Goal: Answer question/provide support: Share knowledge or assist other users

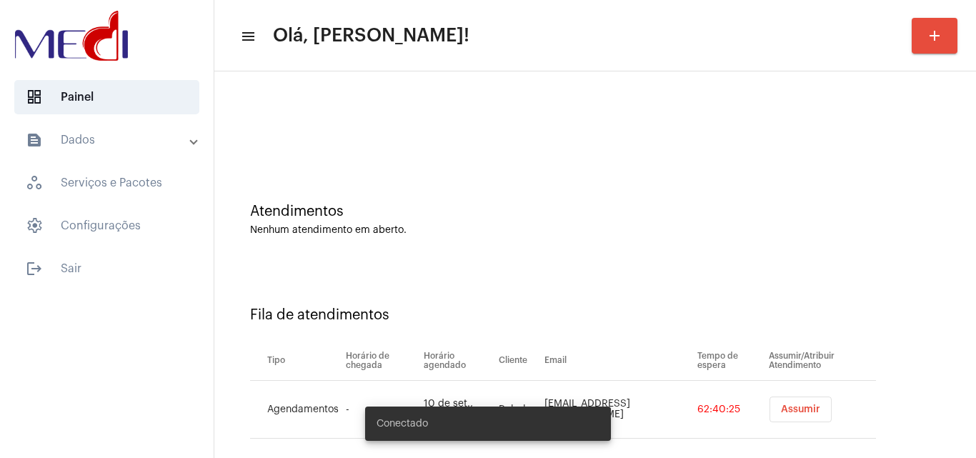
scroll to position [19, 0]
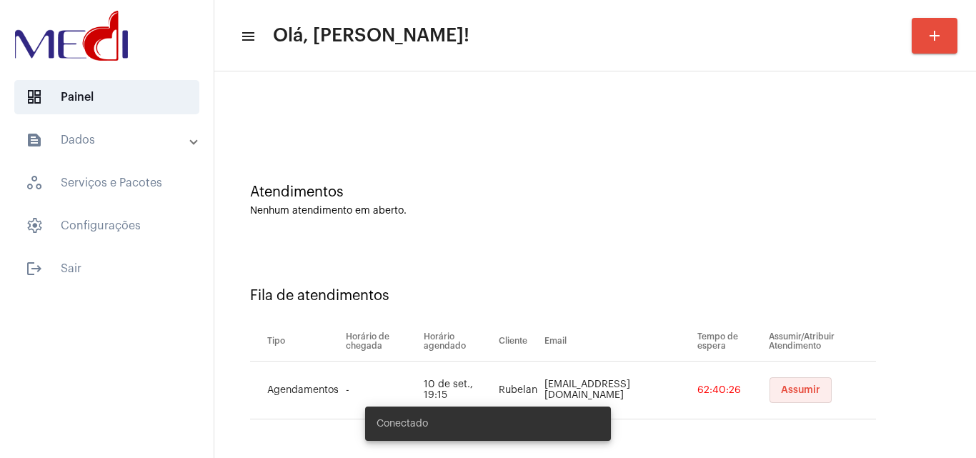
click at [802, 388] on span "Assumir" at bounding box center [800, 390] width 39 height 10
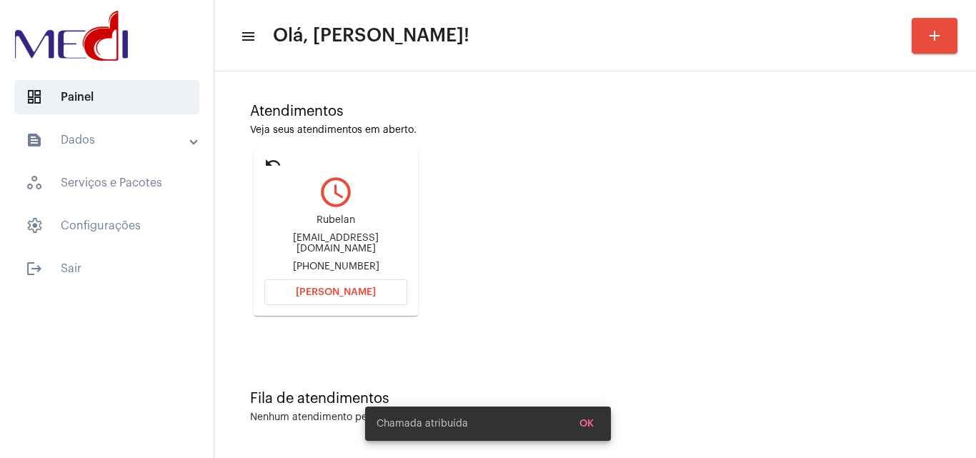
scroll to position [101, 0]
click at [360, 284] on button "Abrir Chamada" at bounding box center [335, 292] width 143 height 26
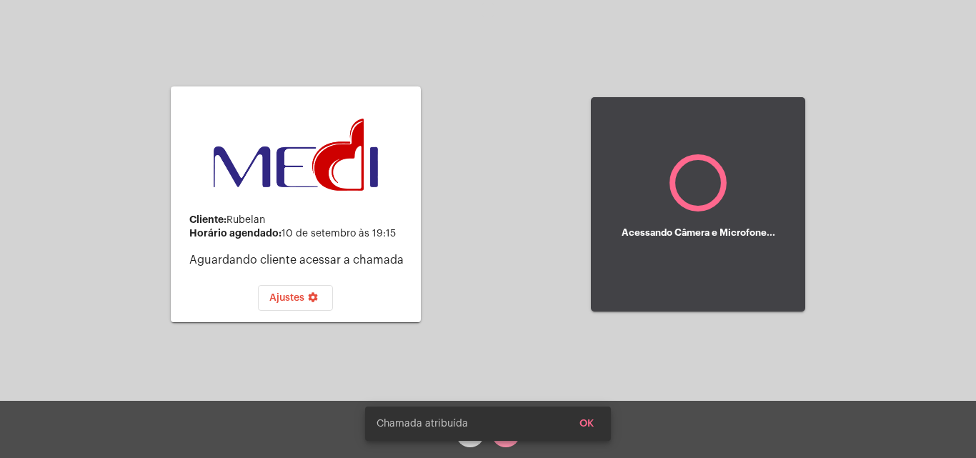
click at [593, 424] on span "OK" at bounding box center [586, 424] width 14 height 10
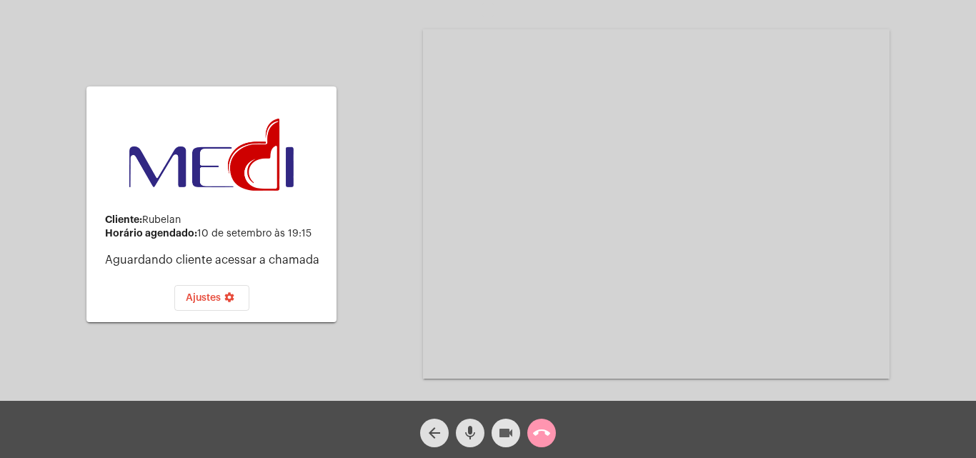
click at [506, 436] on mat-icon "videocam" at bounding box center [505, 432] width 17 height 17
click at [544, 434] on mat-icon "call_end" at bounding box center [541, 432] width 17 height 17
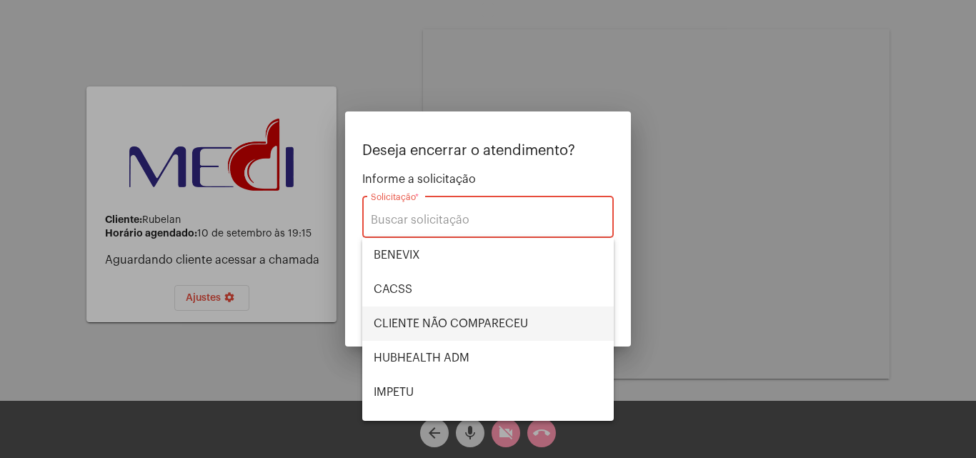
click at [459, 320] on span "CLIENTE NÃO COMPARECEU" at bounding box center [488, 324] width 229 height 34
type input "CLIENTE NÃO COMPARECEU"
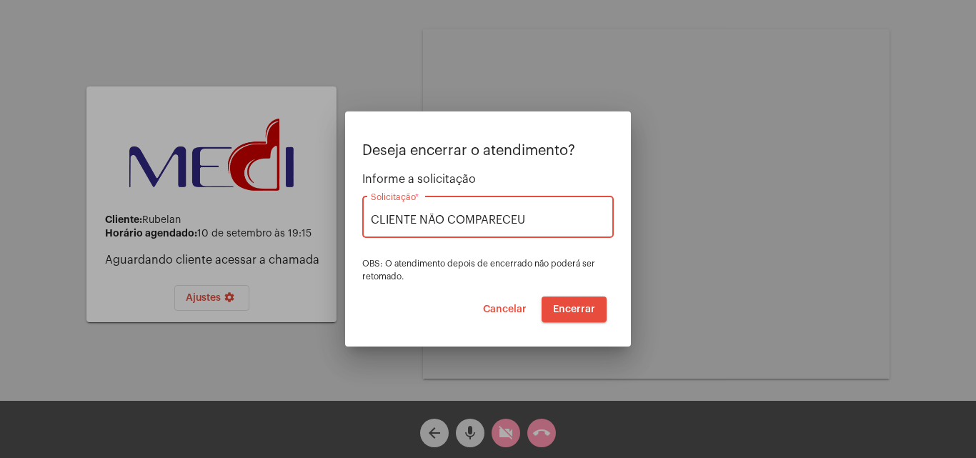
click at [581, 313] on span "Encerrar" at bounding box center [574, 309] width 42 height 10
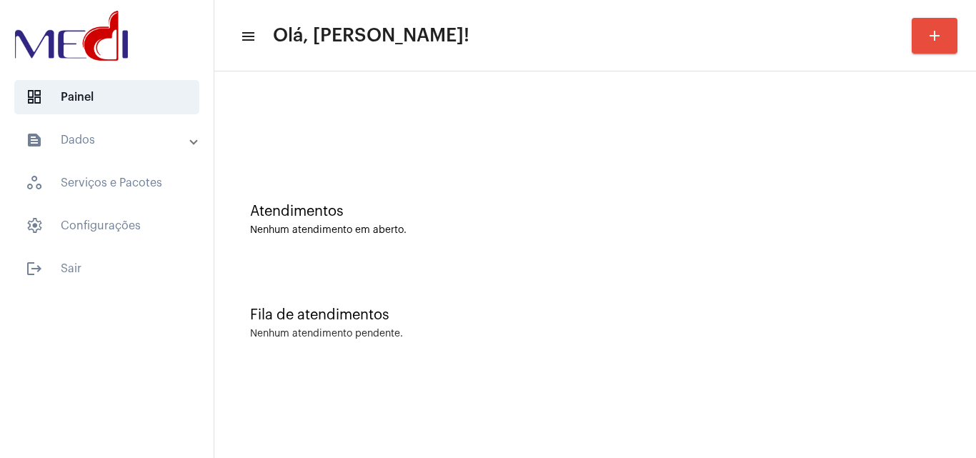
click at [884, 207] on div "Atendimentos" at bounding box center [595, 212] width 690 height 16
click at [497, 419] on mat-sidenav-content "menu Olá, Karen! add Atendimentos Nenhum atendimento em aberto. Fila de atendim…" at bounding box center [595, 229] width 762 height 458
click at [842, 221] on div "Atendimentos Nenhum atendimento em aberto." at bounding box center [595, 220] width 690 height 32
click at [933, 266] on div "Fila de atendimentos Nenhum atendimento pendente." at bounding box center [594, 316] width 747 height 104
click at [962, 296] on div "Fila de atendimentos Nenhum atendimento pendente." at bounding box center [594, 316] width 747 height 104
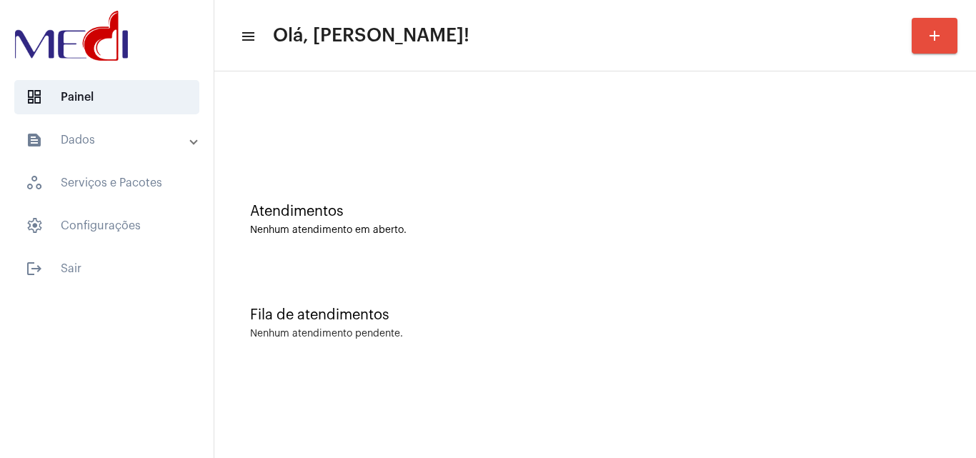
click at [910, 161] on div "Atendimentos Nenhum atendimento em aberto." at bounding box center [594, 213] width 747 height 104
click at [877, 248] on div "Atendimentos Nenhum atendimento em aberto." at bounding box center [594, 213] width 747 height 104
click at [832, 167] on div "Atendimentos Nenhum atendimento em aberto." at bounding box center [594, 213] width 747 height 104
click at [859, 269] on div "Fila de atendimentos Nenhum atendimento pendente." at bounding box center [594, 316] width 747 height 104
click at [897, 212] on div "Atendimentos" at bounding box center [595, 212] width 690 height 16
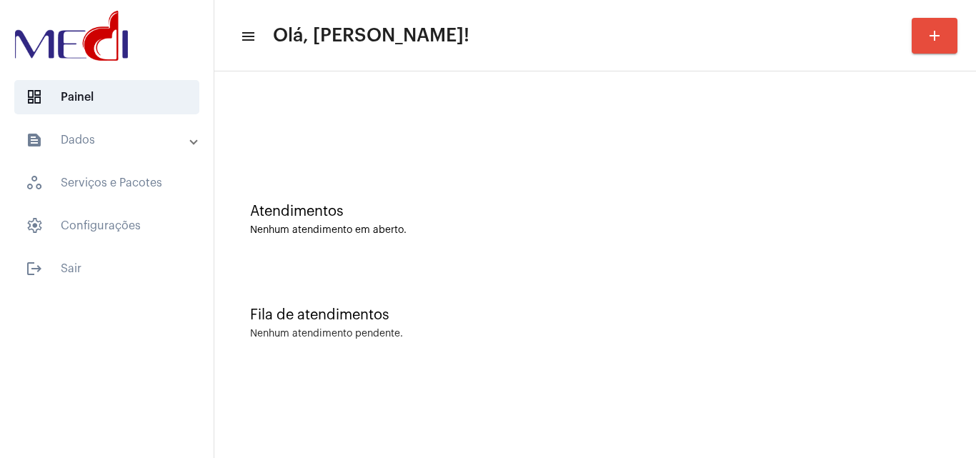
click at [945, 242] on div "Atendimentos Nenhum atendimento em aberto." at bounding box center [594, 213] width 747 height 104
click at [719, 340] on div "Fila de atendimentos Nenhum atendimento pendente." at bounding box center [594, 316] width 747 height 104
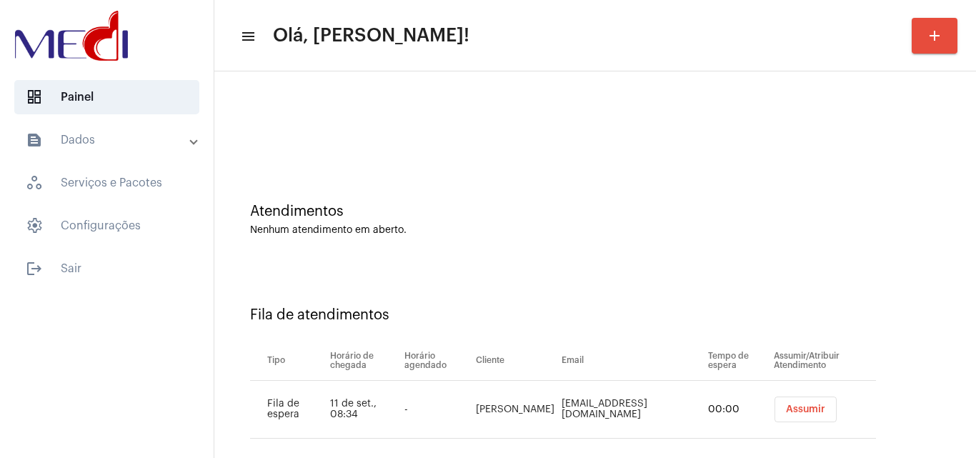
click at [797, 409] on span "Assumir" at bounding box center [805, 409] width 39 height 10
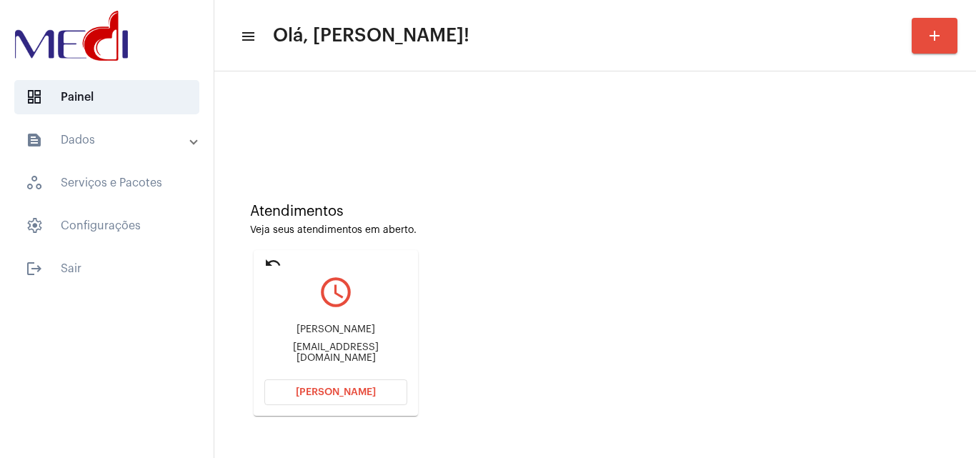
click at [863, 204] on div "Atendimentos" at bounding box center [595, 212] width 690 height 16
click at [329, 349] on div "adnmiguell@gmail.com" at bounding box center [335, 352] width 143 height 21
copy mat-card-content "adnmiguell@gmail.com Abrir Chamada"
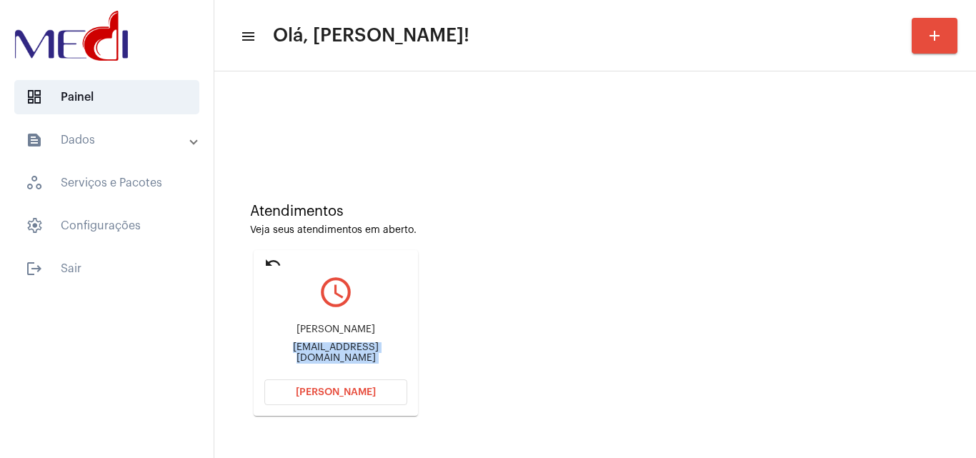
click at [349, 399] on button "Abrir Chamada" at bounding box center [335, 392] width 143 height 26
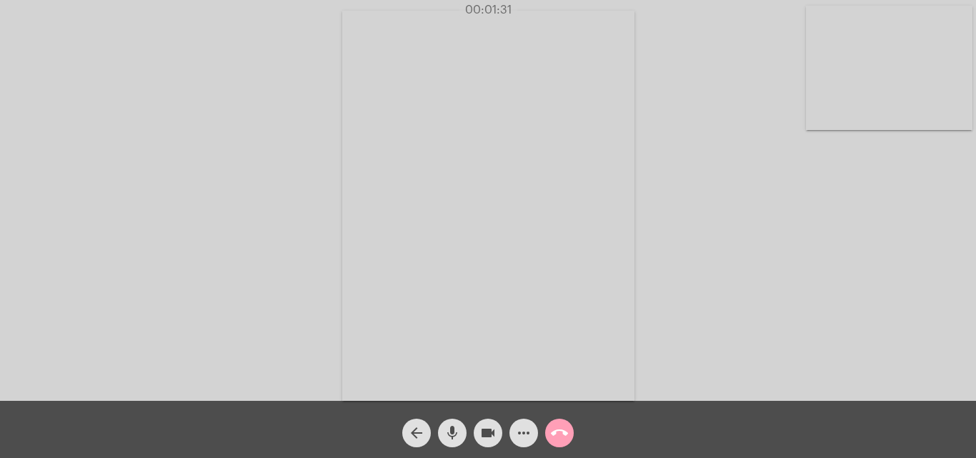
click at [557, 432] on mat-icon "call_end" at bounding box center [559, 432] width 17 height 17
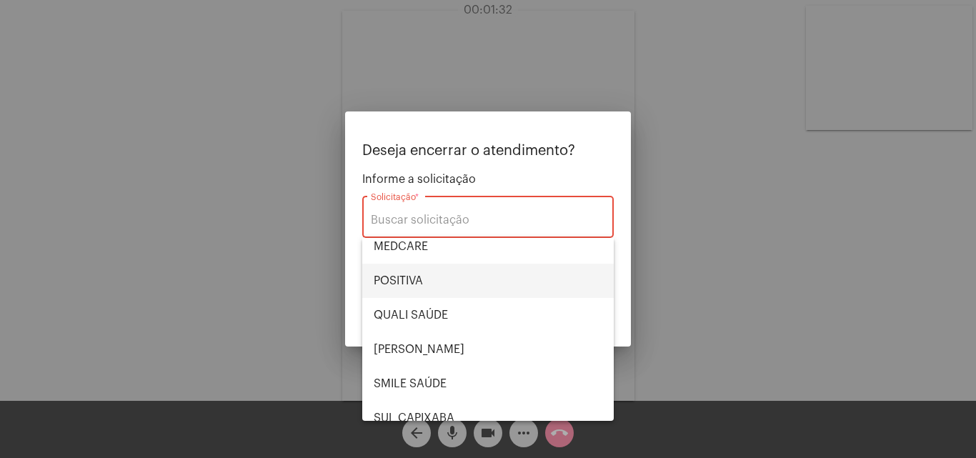
scroll to position [297, 0]
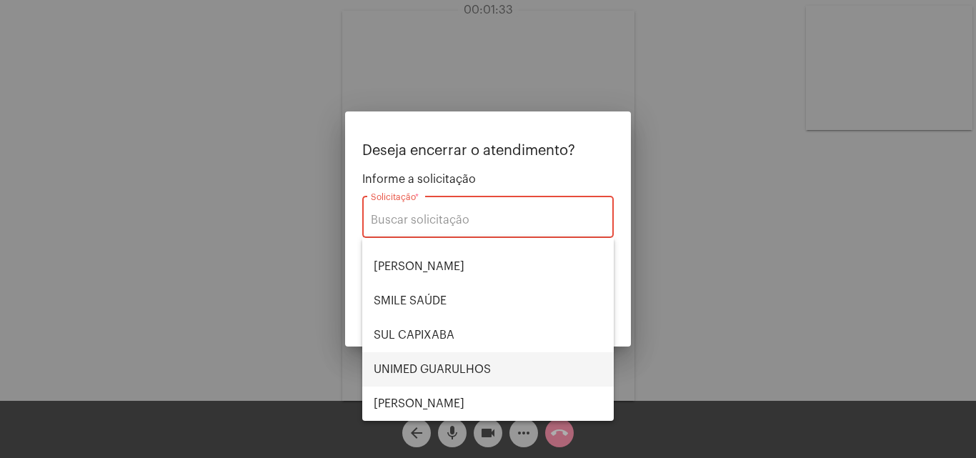
click at [446, 370] on span "UNIMED GUARULHOS" at bounding box center [488, 369] width 229 height 34
type input "UNIMED GUARULHOS"
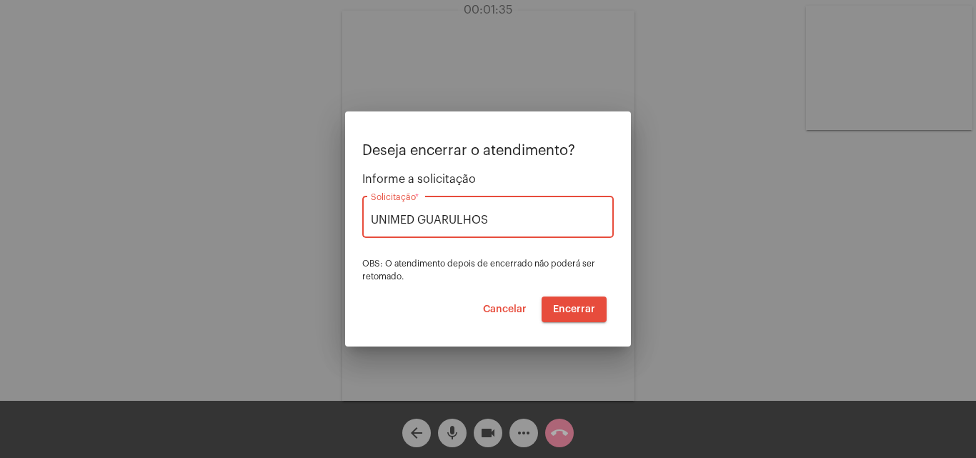
click at [581, 312] on span "Encerrar" at bounding box center [574, 309] width 42 height 10
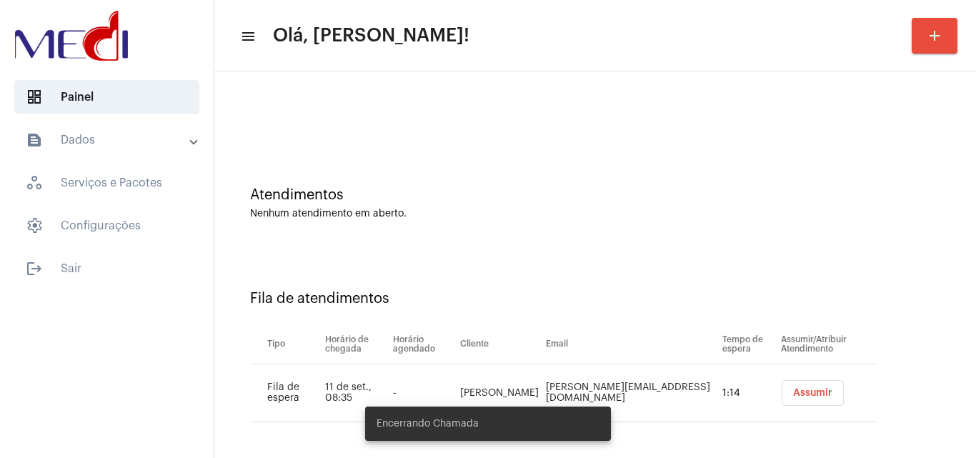
scroll to position [19, 0]
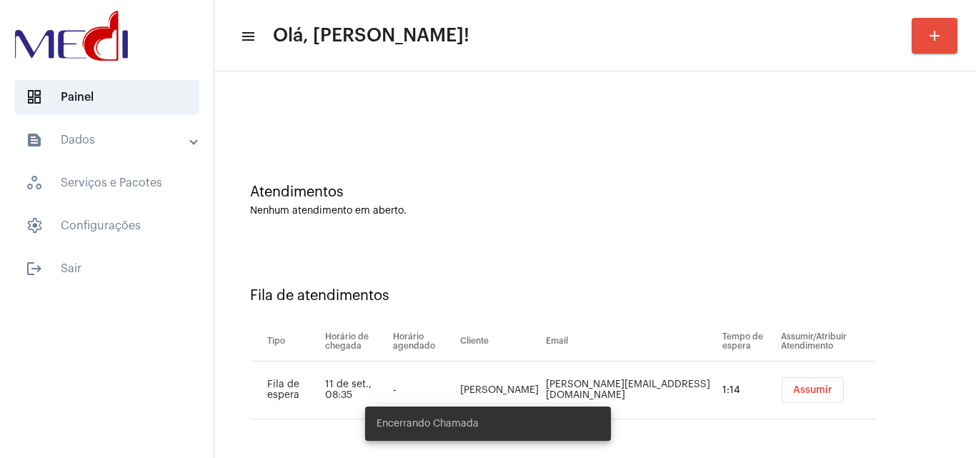
click at [804, 383] on button "Assumir" at bounding box center [813, 390] width 62 height 26
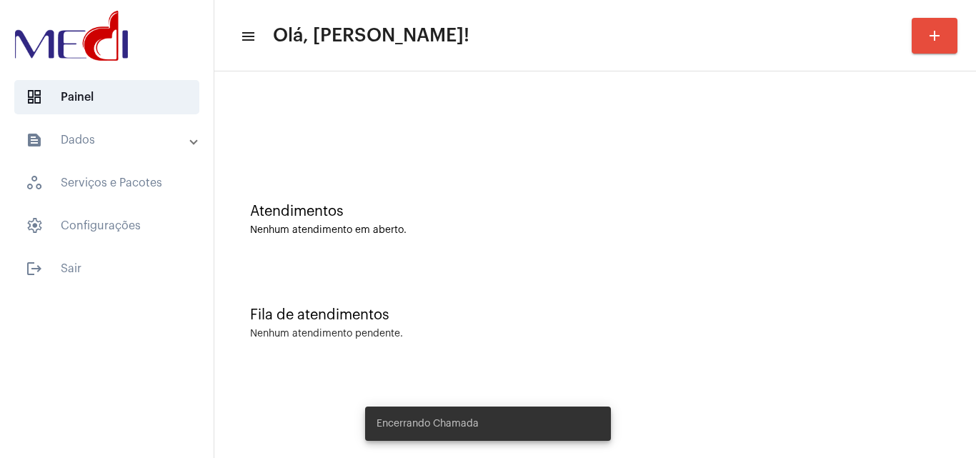
scroll to position [0, 0]
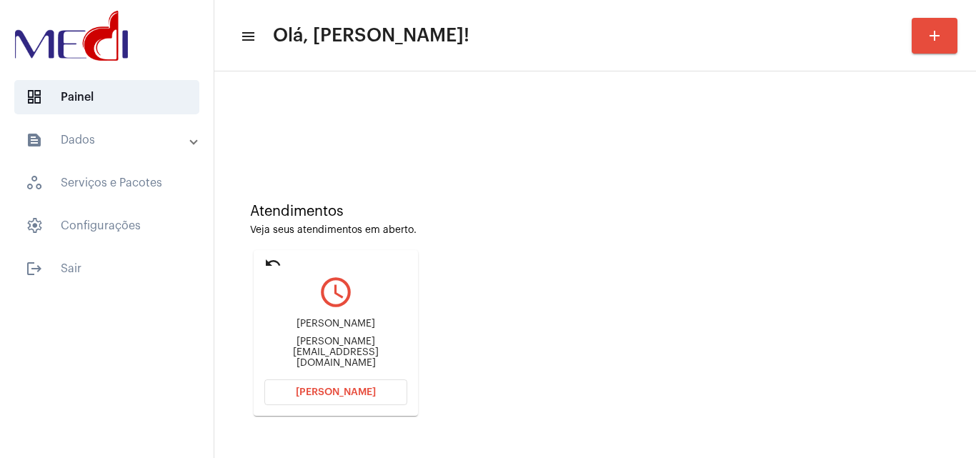
click at [326, 352] on div "Helena_camara.s@hotmail.com" at bounding box center [335, 353] width 143 height 32
copy mat-card-content "Helena_camara.s@hotmail.com Abrir Chamada"
click at [369, 392] on span "Abrir Chamada" at bounding box center [336, 392] width 80 height 10
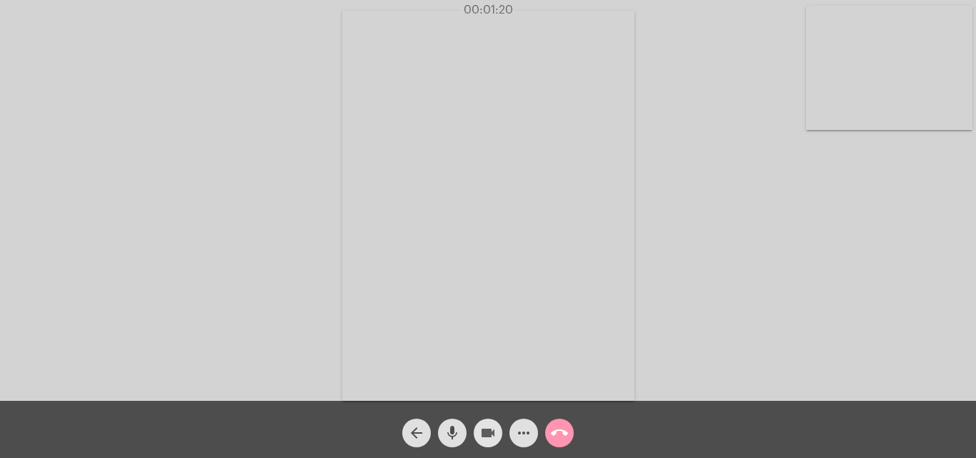
click at [489, 434] on mat-icon "videocam" at bounding box center [487, 432] width 17 height 17
click at [446, 438] on mat-icon "mic" at bounding box center [452, 432] width 17 height 17
click at [902, 312] on div "Acessando Câmera e Microfone..." at bounding box center [487, 204] width 973 height 401
click at [489, 437] on mat-icon "videocam_off" at bounding box center [487, 432] width 17 height 17
click at [447, 432] on mat-icon "mic_off" at bounding box center [452, 432] width 17 height 17
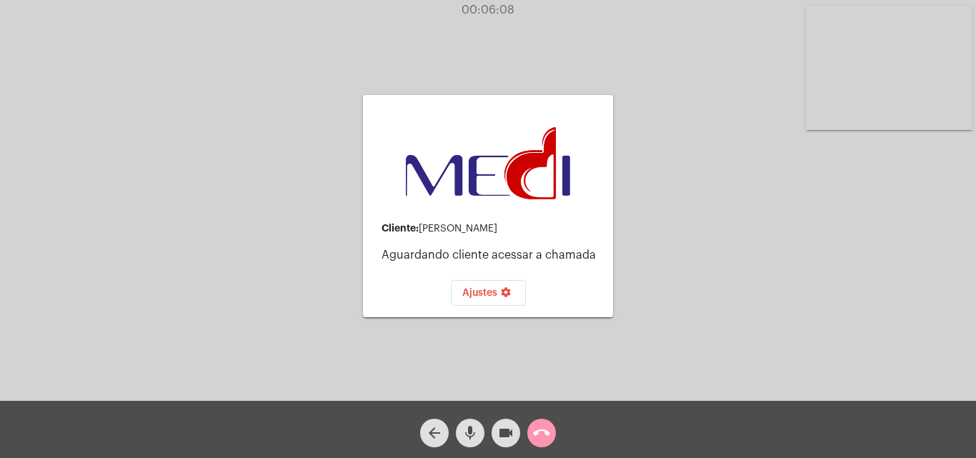
click at [509, 433] on mat-icon "videocam" at bounding box center [505, 432] width 17 height 17
click at [540, 431] on mat-icon "call_end" at bounding box center [541, 432] width 17 height 17
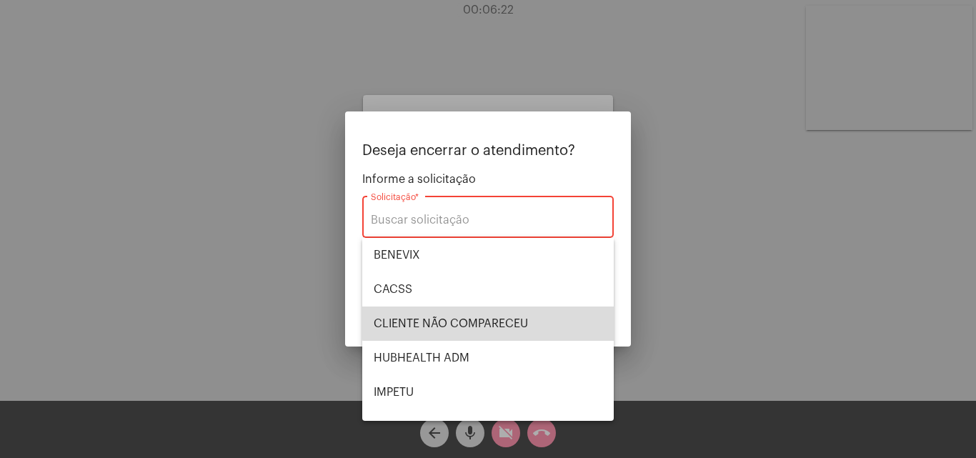
click at [518, 318] on span "CLIENTE NÃO COMPARECEU" at bounding box center [488, 324] width 229 height 34
type input "CLIENTE NÃO COMPARECEU"
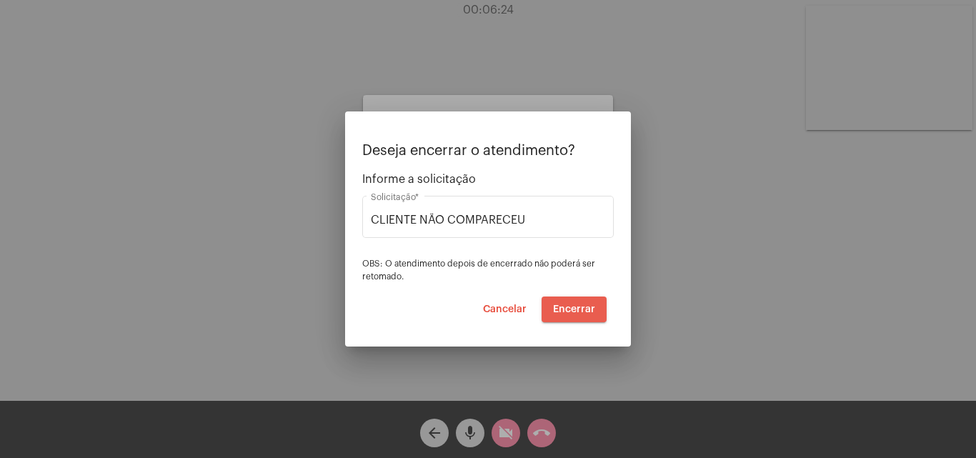
click at [586, 312] on span "Encerrar" at bounding box center [574, 309] width 42 height 10
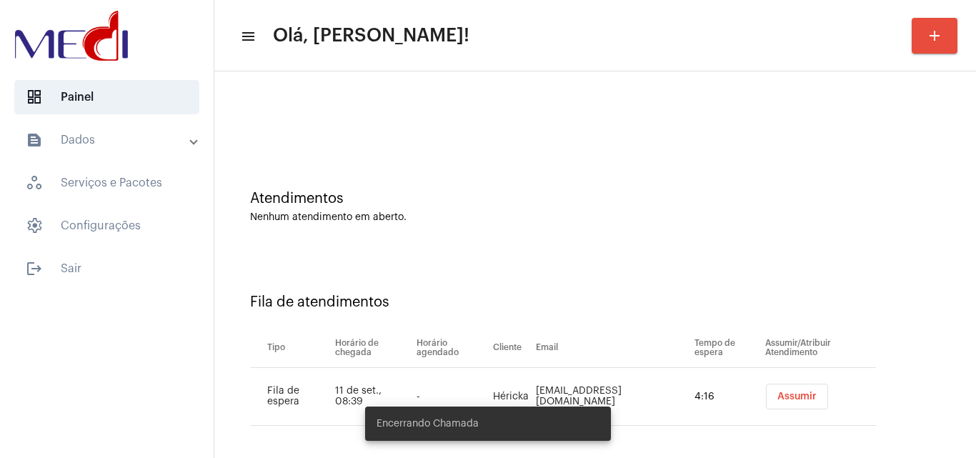
scroll to position [19, 0]
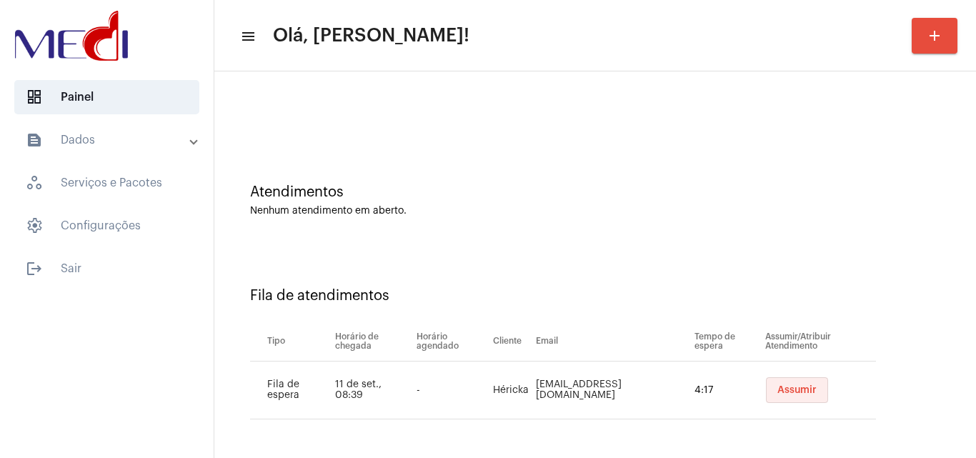
click at [778, 392] on span "Assumir" at bounding box center [796, 390] width 39 height 10
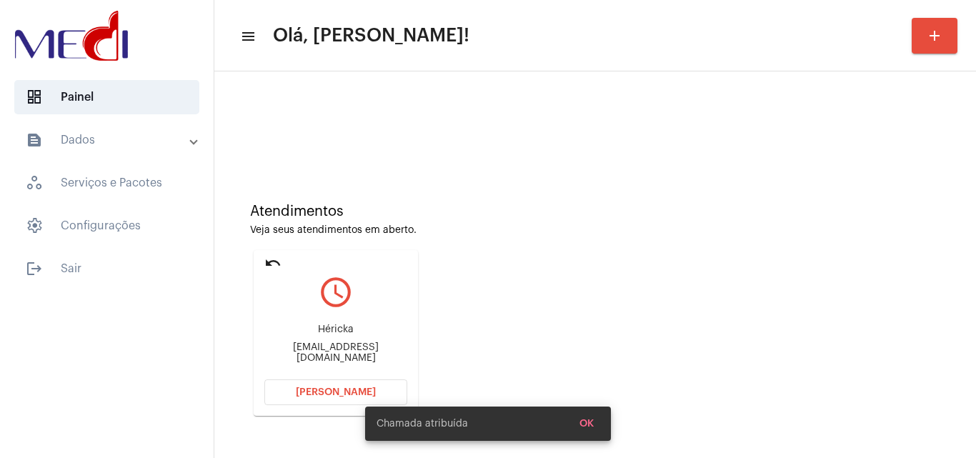
click at [355, 353] on div "adm@coimbracont.com.br" at bounding box center [335, 352] width 143 height 21
copy mat-card-content "adm@coimbracont.com.br Abrir Chamada"
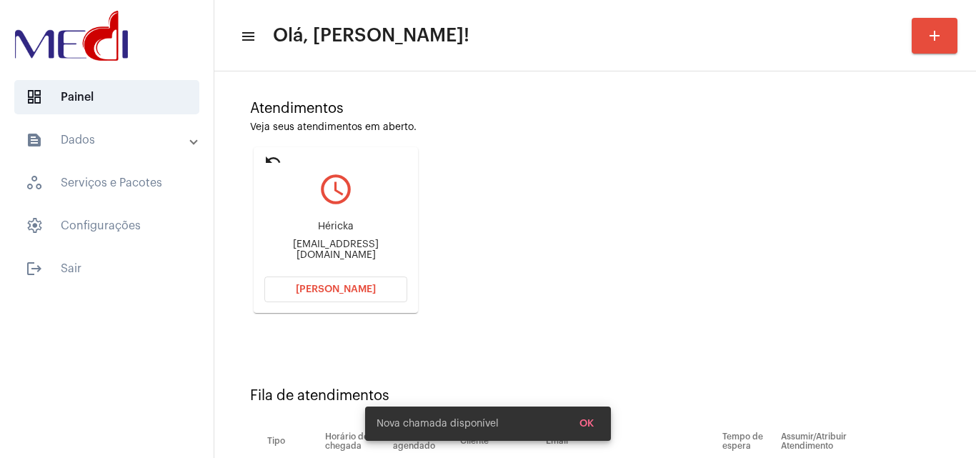
scroll to position [203, 0]
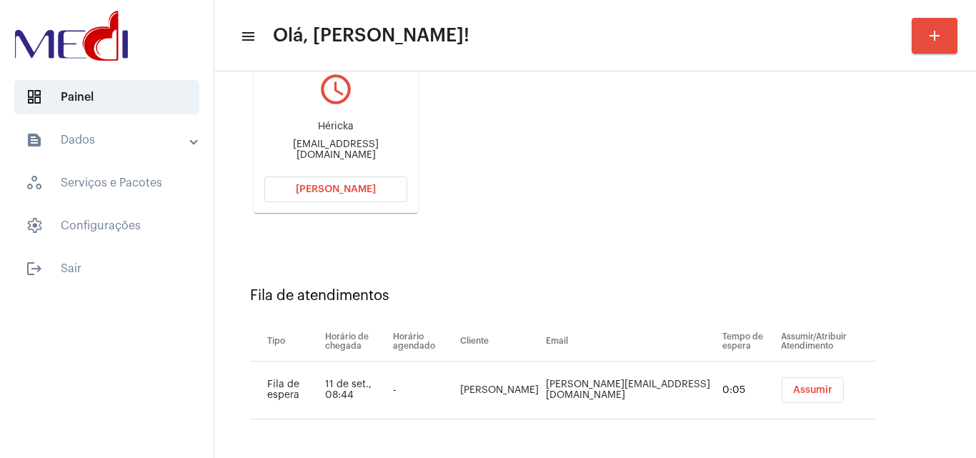
click at [807, 394] on span "Assumir" at bounding box center [812, 390] width 39 height 10
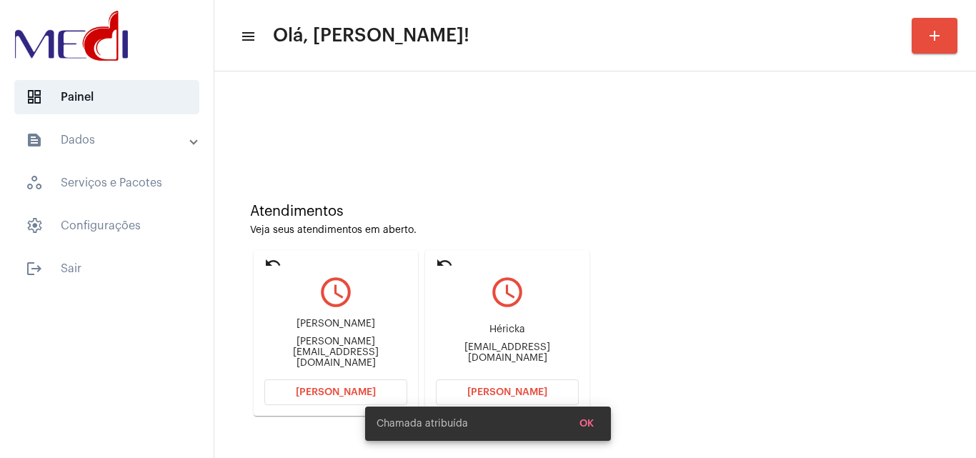
scroll to position [71, 0]
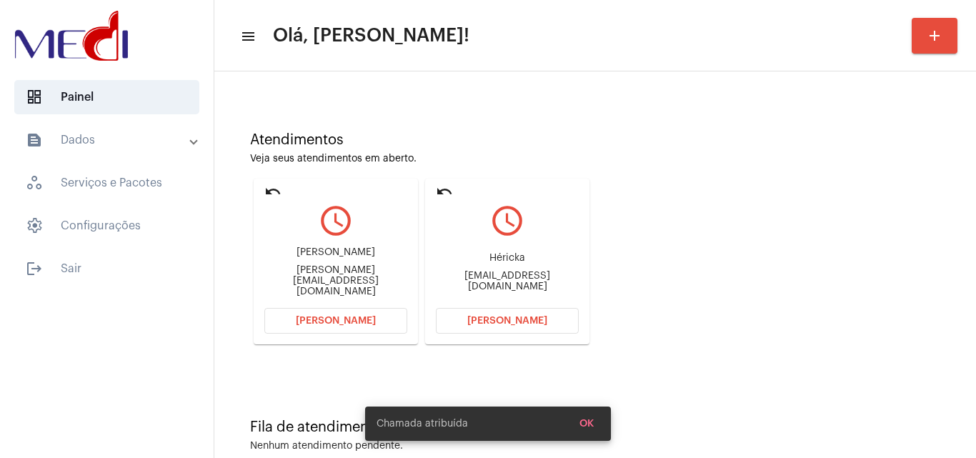
click at [739, 242] on div "Atendimentos Veja seus atendimentos em aberto. undo query_builder Helena câmara…" at bounding box center [594, 232] width 747 height 287
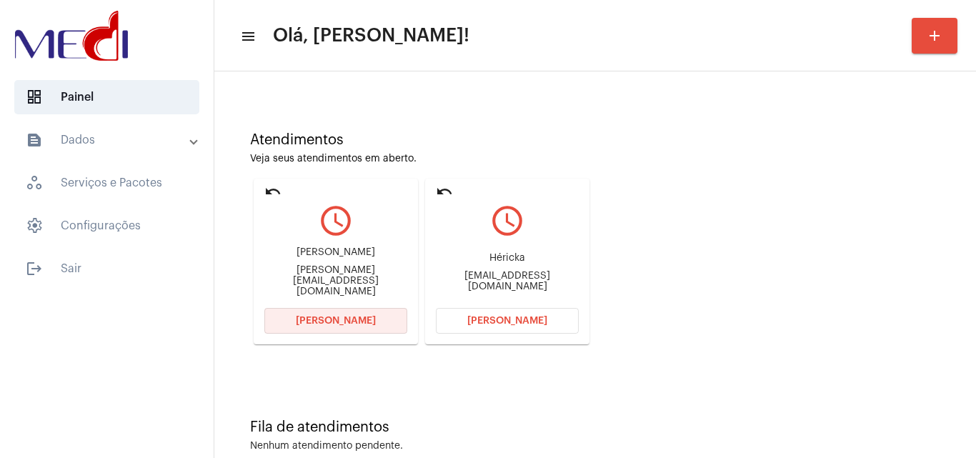
click at [367, 319] on span "Abrir Chamada" at bounding box center [336, 321] width 80 height 10
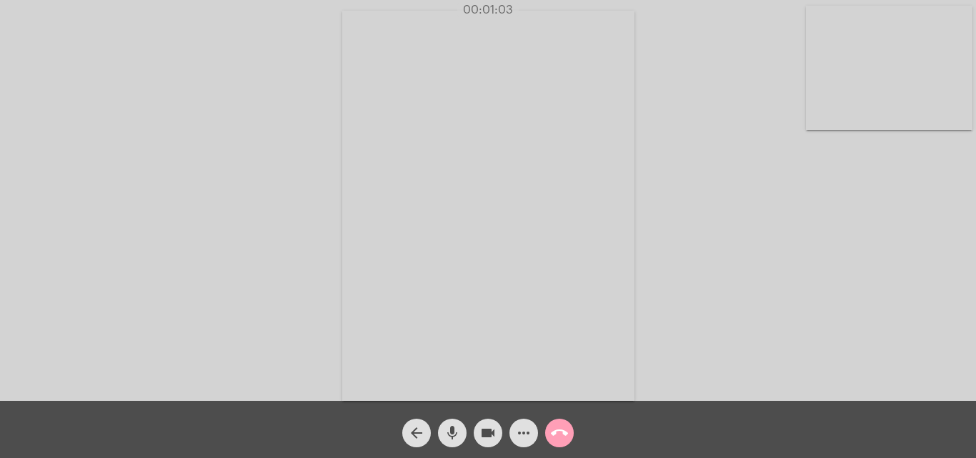
click at [566, 436] on mat-icon "call_end" at bounding box center [559, 432] width 17 height 17
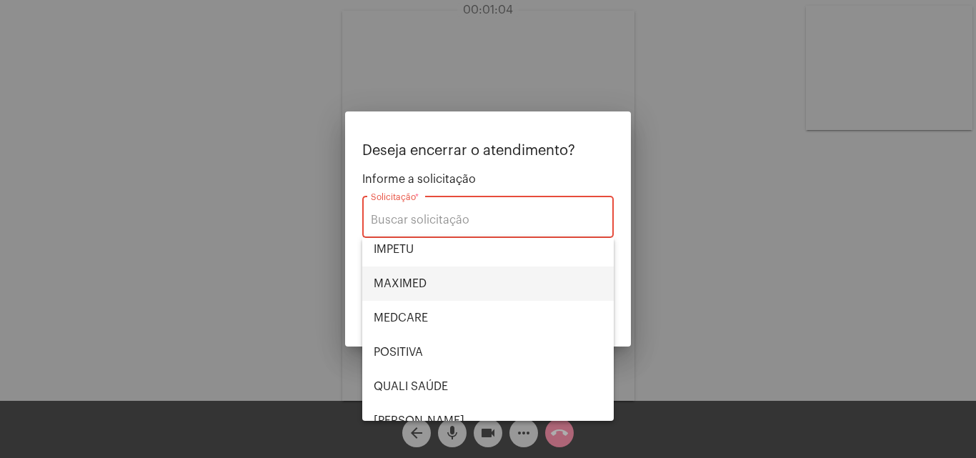
scroll to position [71, 0]
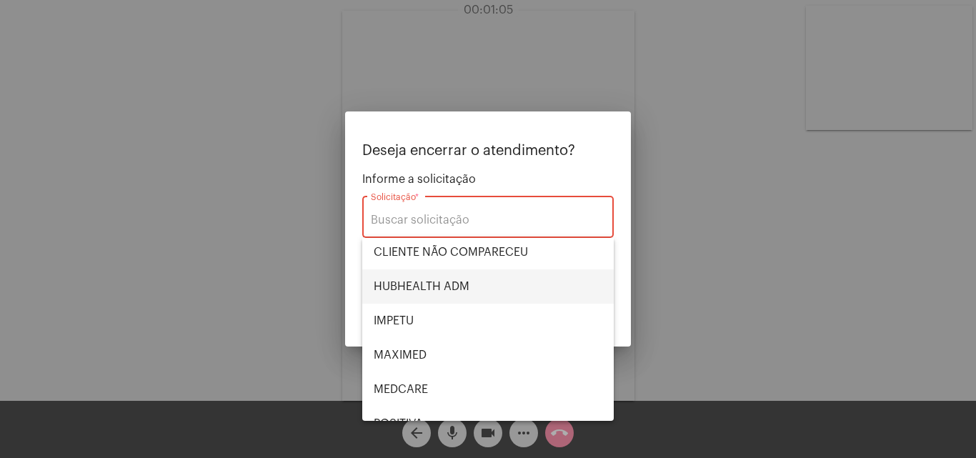
click at [467, 288] on span "HUBHEALTH ADM" at bounding box center [488, 286] width 229 height 34
type input "HUBHEALTH ADM"
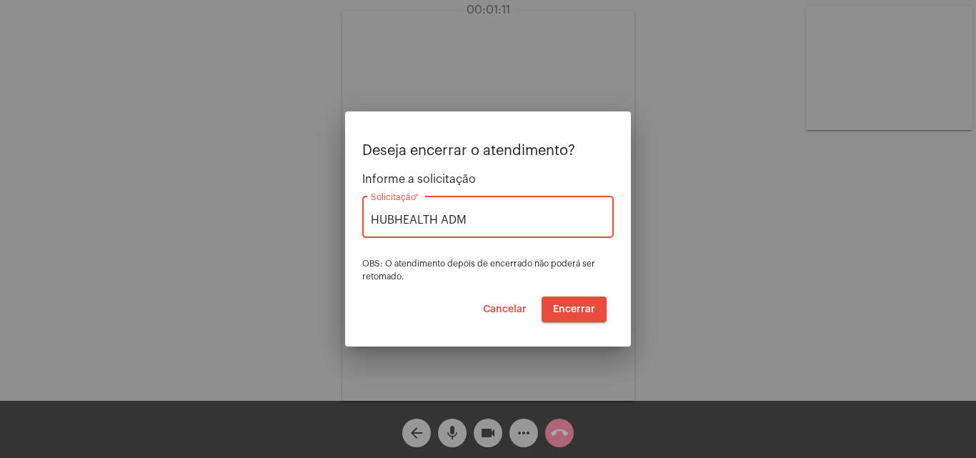
click at [581, 308] on span "Encerrar" at bounding box center [574, 309] width 42 height 10
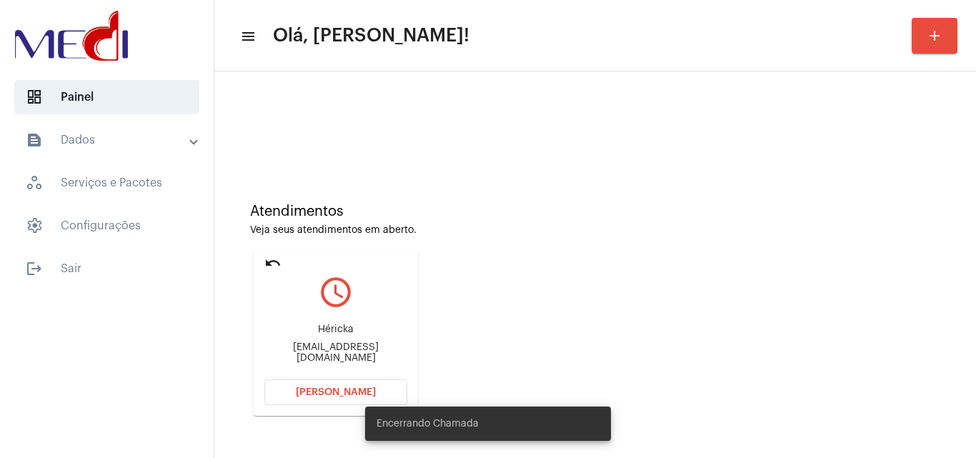
scroll to position [101, 0]
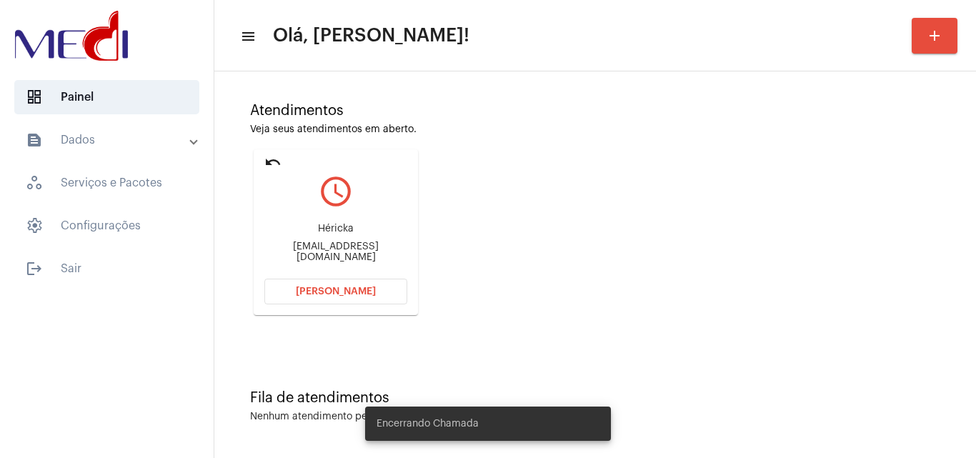
click at [378, 249] on div "adm@coimbracont.com.br" at bounding box center [335, 251] width 143 height 21
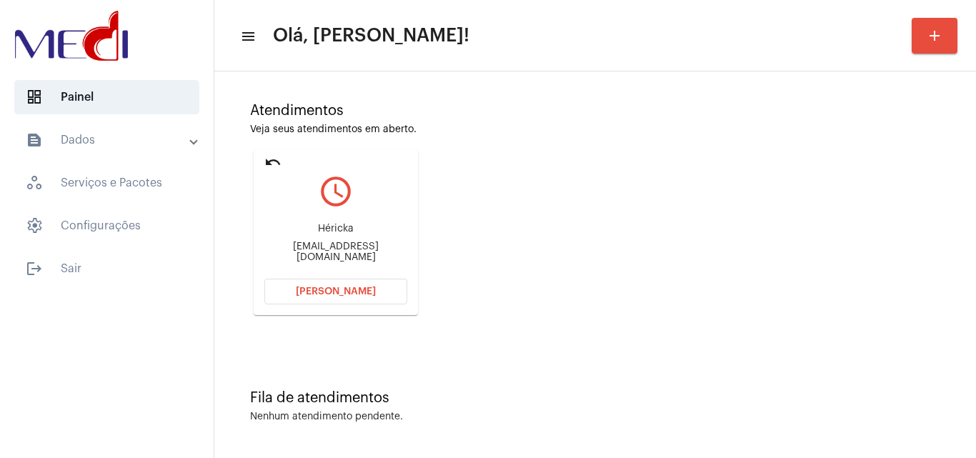
copy mat-card-content "adm@coimbracont.com.br Abrir Chamada"
click at [315, 281] on button "Abrir Chamada" at bounding box center [335, 292] width 143 height 26
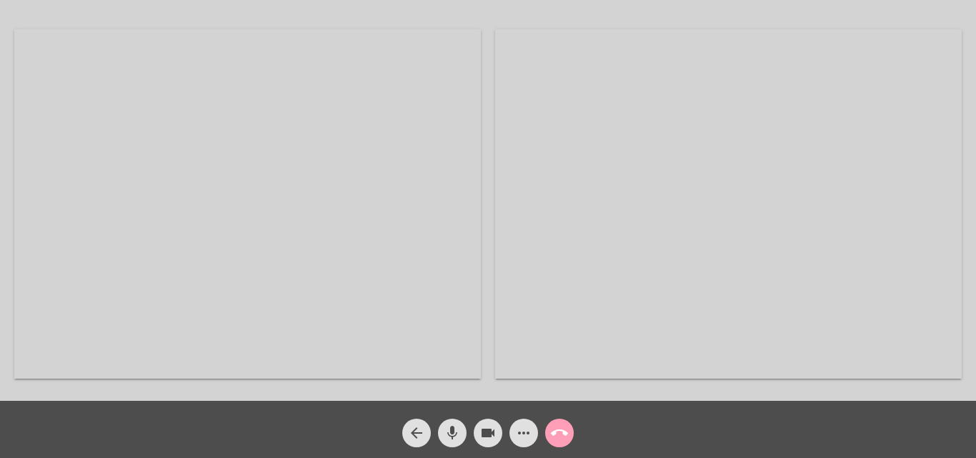
click at [570, 436] on button "call_end" at bounding box center [559, 433] width 29 height 29
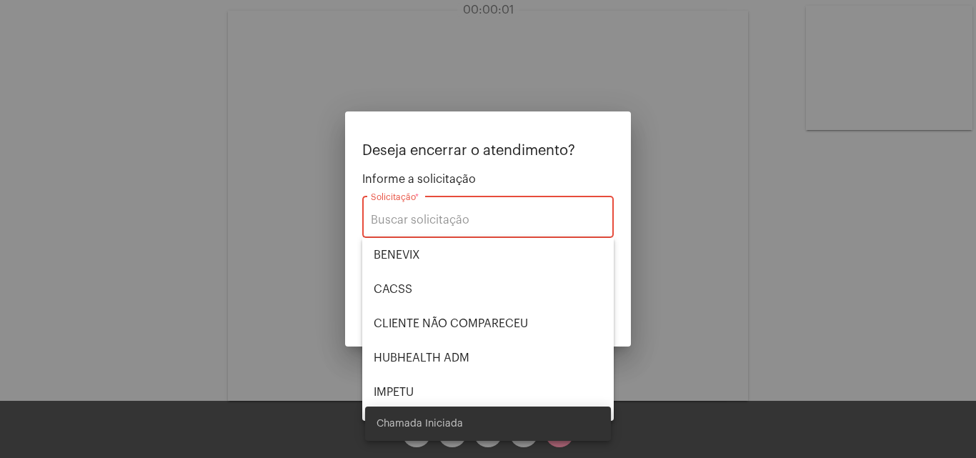
click at [779, 285] on div at bounding box center [488, 229] width 976 height 458
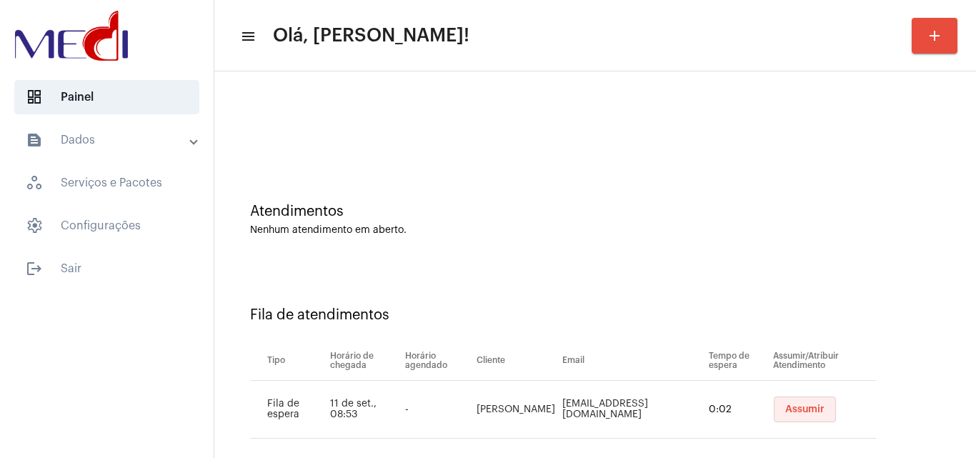
click at [785, 407] on span "Assumir" at bounding box center [804, 409] width 39 height 10
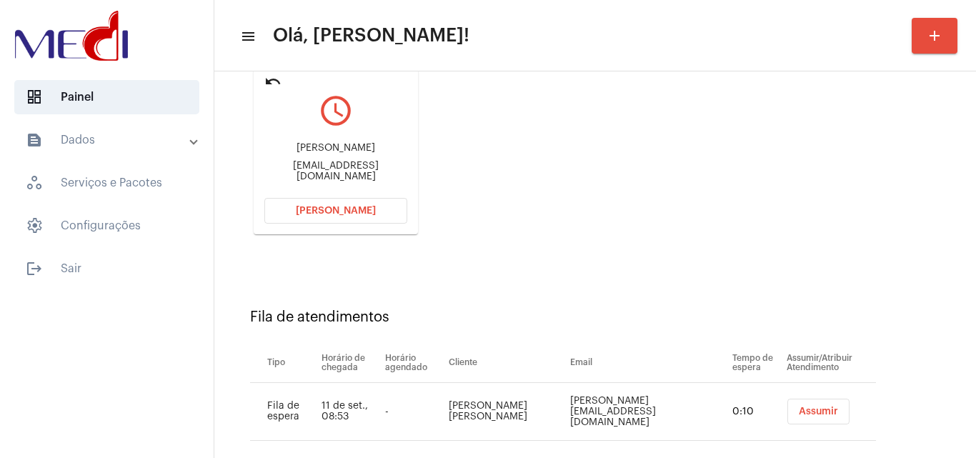
scroll to position [203, 0]
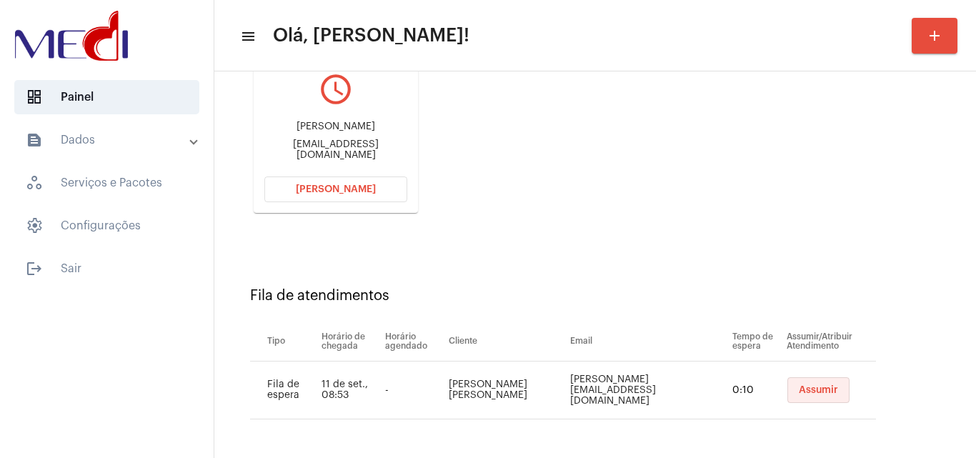
click at [799, 394] on span "Assumir" at bounding box center [818, 390] width 39 height 10
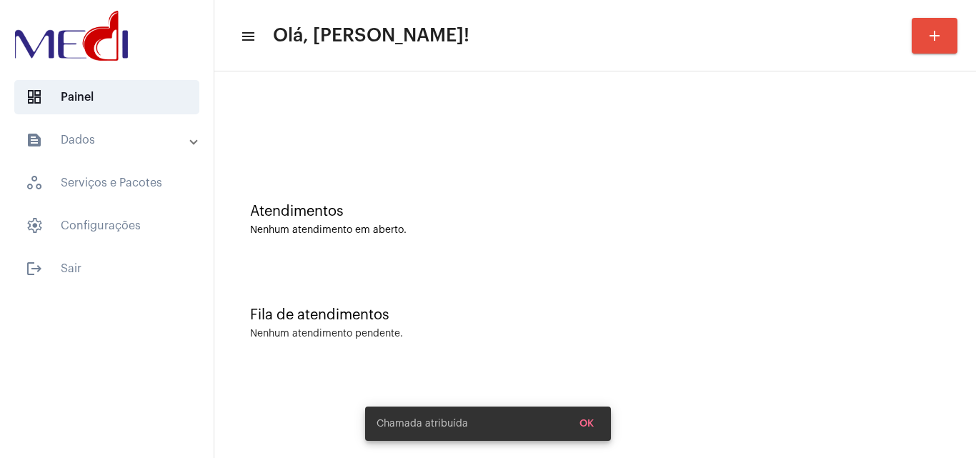
scroll to position [0, 0]
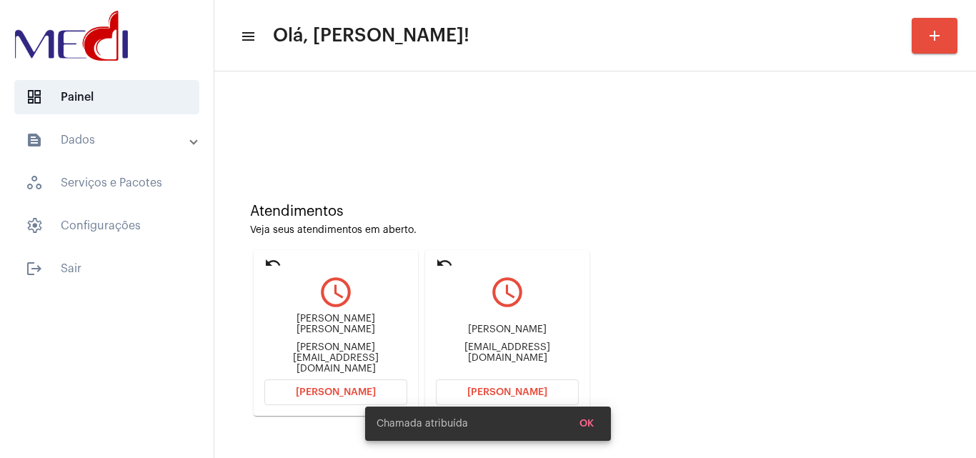
click at [517, 352] on div "Perettii123@gmail.com" at bounding box center [507, 352] width 143 height 21
copy mat-card-content "Perettii123@gmail.com Abrir Chamada"
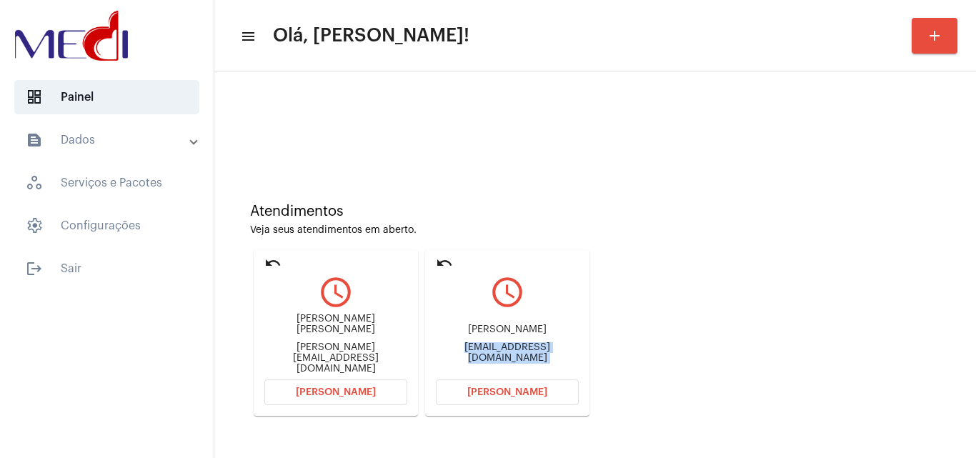
click at [499, 399] on button "[PERSON_NAME]" at bounding box center [507, 392] width 143 height 26
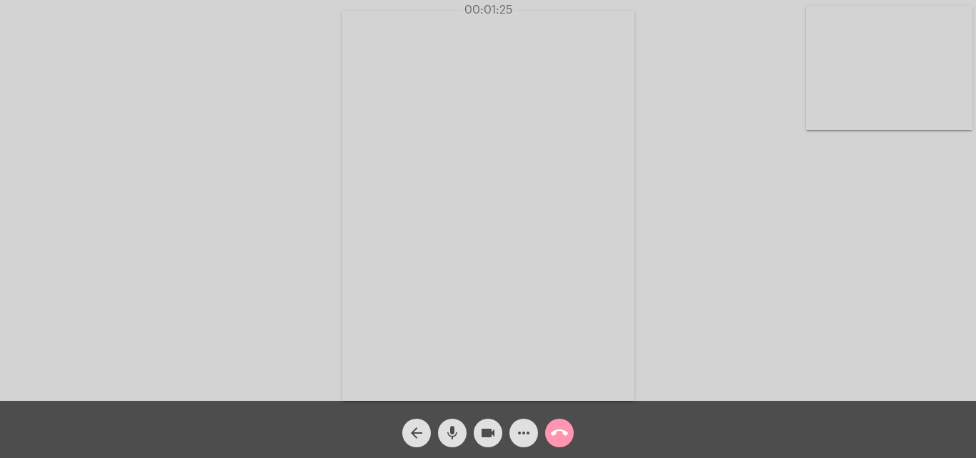
click at [549, 429] on button "call_end" at bounding box center [559, 433] width 29 height 29
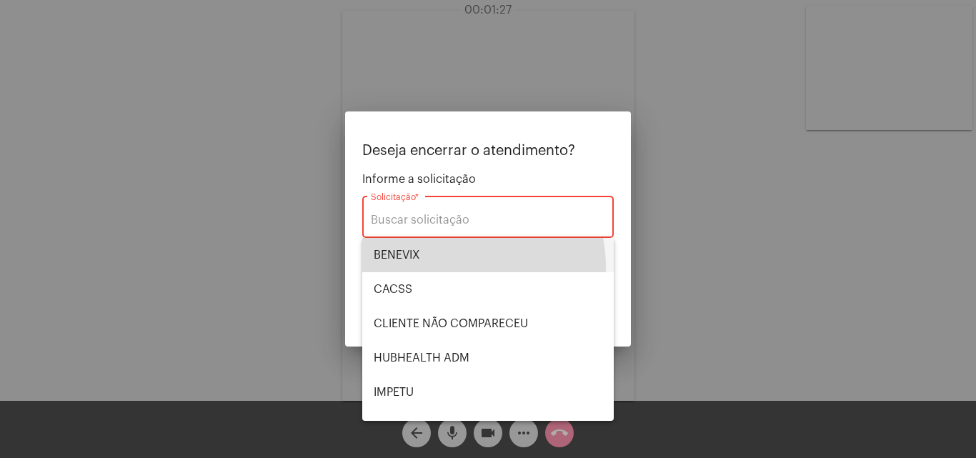
click at [449, 267] on span "BENEVIX" at bounding box center [488, 255] width 229 height 34
type input "BENEVIX"
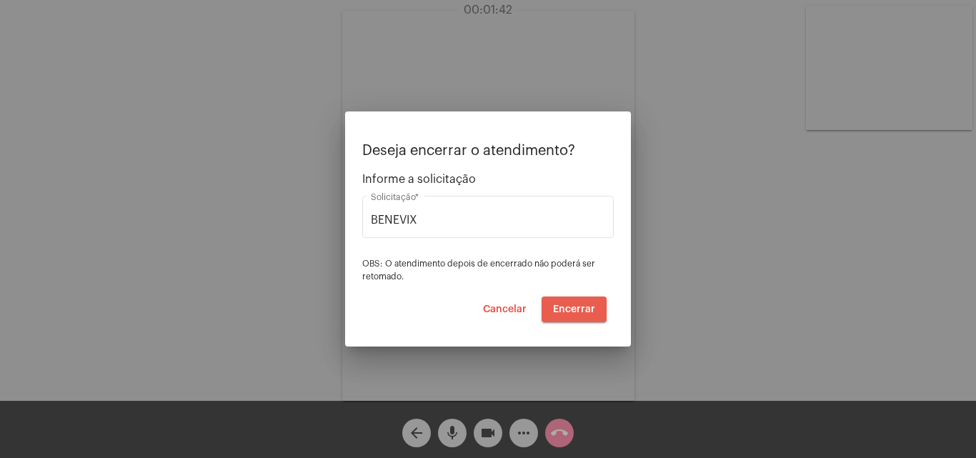
click at [587, 304] on span "Encerrar" at bounding box center [574, 309] width 42 height 10
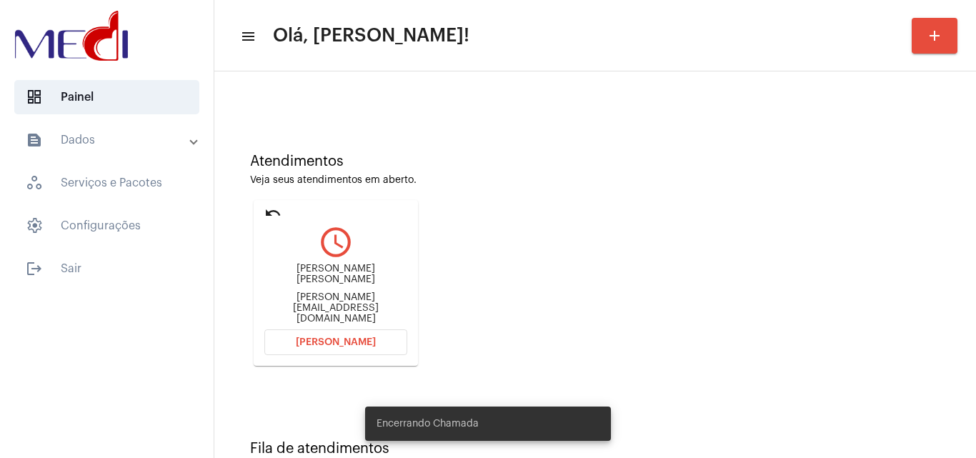
scroll to position [101, 0]
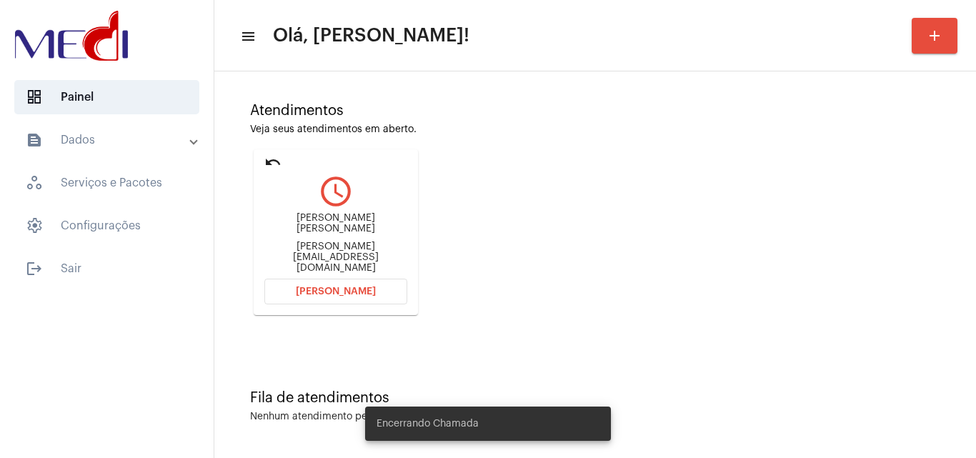
click at [344, 257] on div "Leticia.schneiderf@gmail.com" at bounding box center [335, 257] width 143 height 32
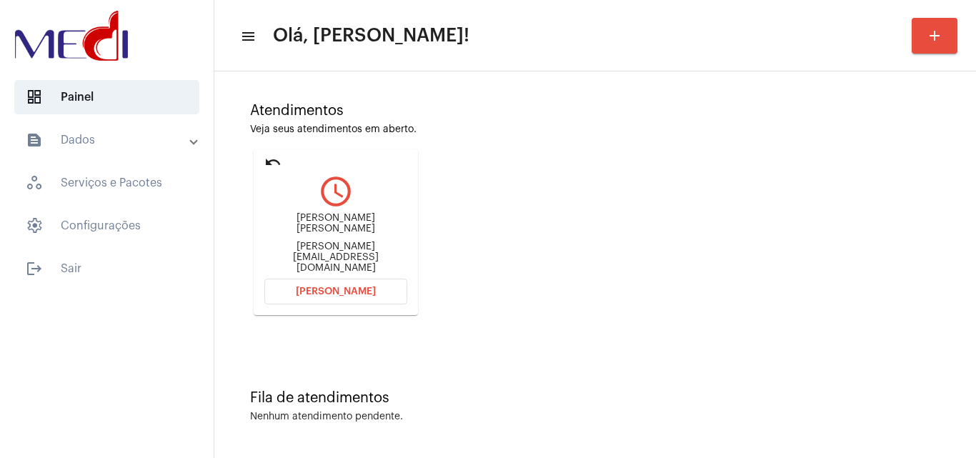
click at [344, 257] on div "Leticia.schneiderf@gmail.com" at bounding box center [335, 257] width 143 height 32
copy mat-card-content "Leticia.schneiderf@gmail.com Abrir Chamada"
click at [333, 295] on span "Abrir Chamada" at bounding box center [336, 291] width 80 height 10
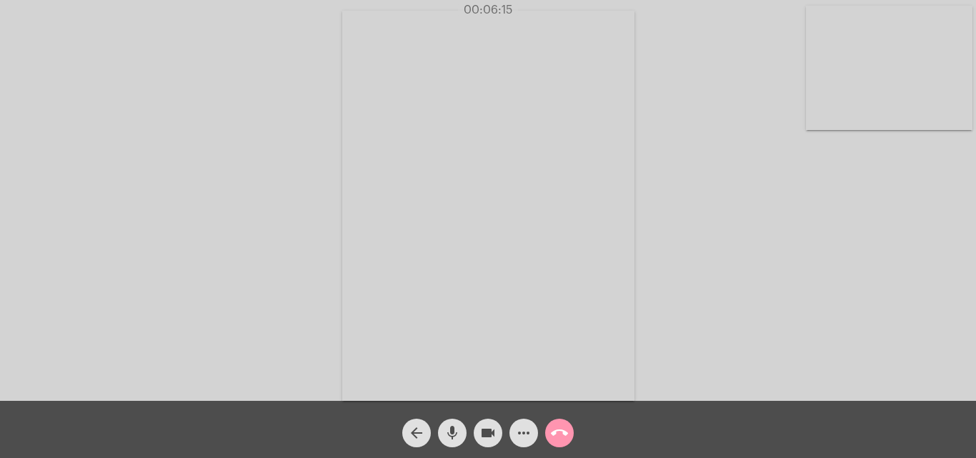
click at [847, 296] on div "Acessando Câmera e Microfone..." at bounding box center [487, 204] width 973 height 401
click at [565, 434] on mat-icon "call_end" at bounding box center [559, 432] width 17 height 17
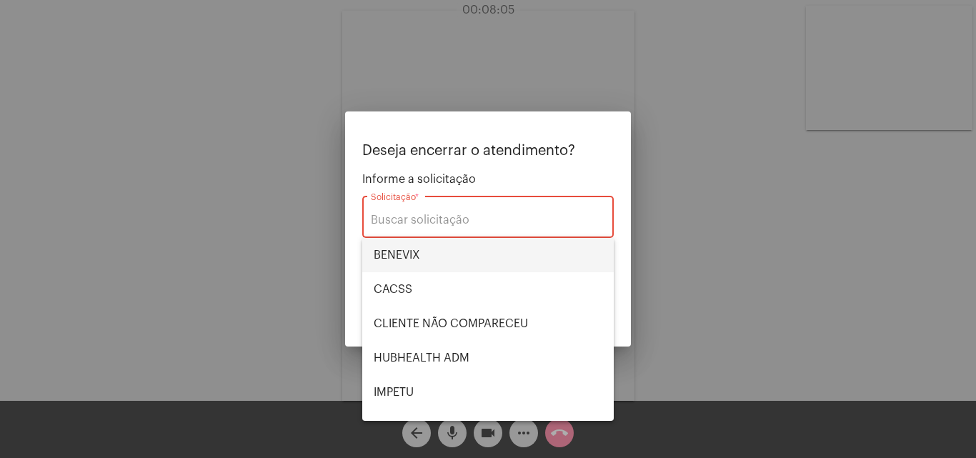
click at [403, 248] on span "BENEVIX" at bounding box center [488, 255] width 229 height 34
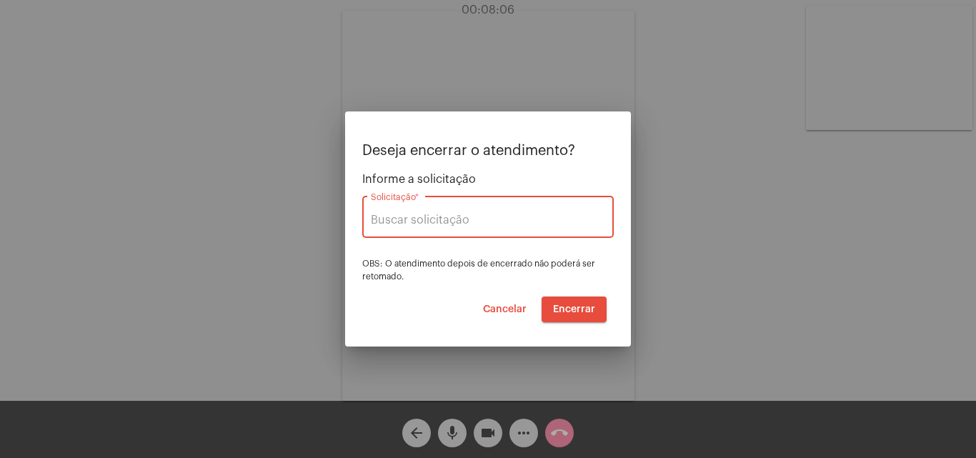
type input "BENEVIX"
click at [562, 307] on span "Encerrar" at bounding box center [574, 309] width 42 height 10
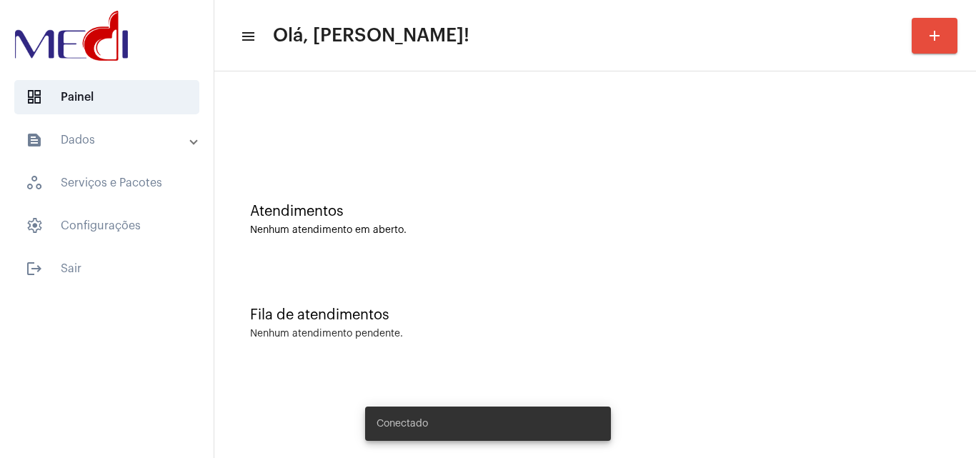
click at [908, 265] on div "Fila de atendimentos Nenhum atendimento pendente." at bounding box center [594, 316] width 747 height 104
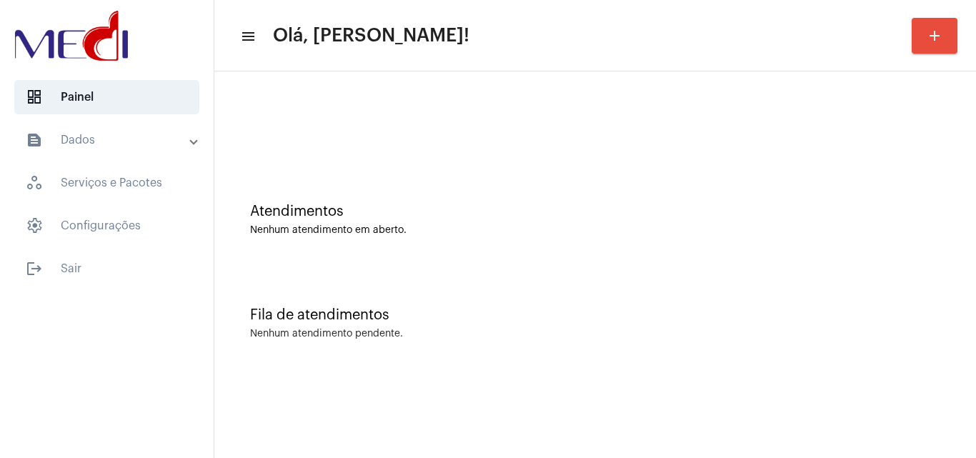
click at [920, 276] on div "Fila de atendimentos Nenhum atendimento pendente." at bounding box center [594, 316] width 747 height 104
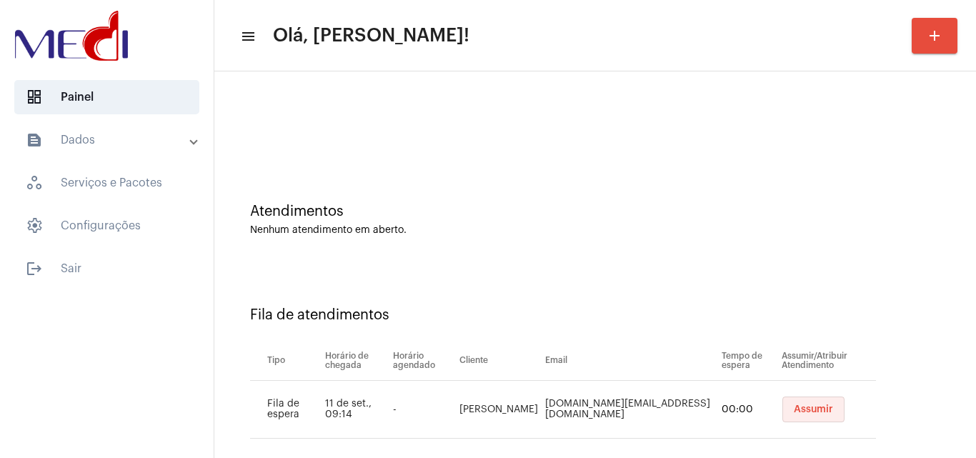
click at [786, 399] on button "Assumir" at bounding box center [813, 410] width 62 height 26
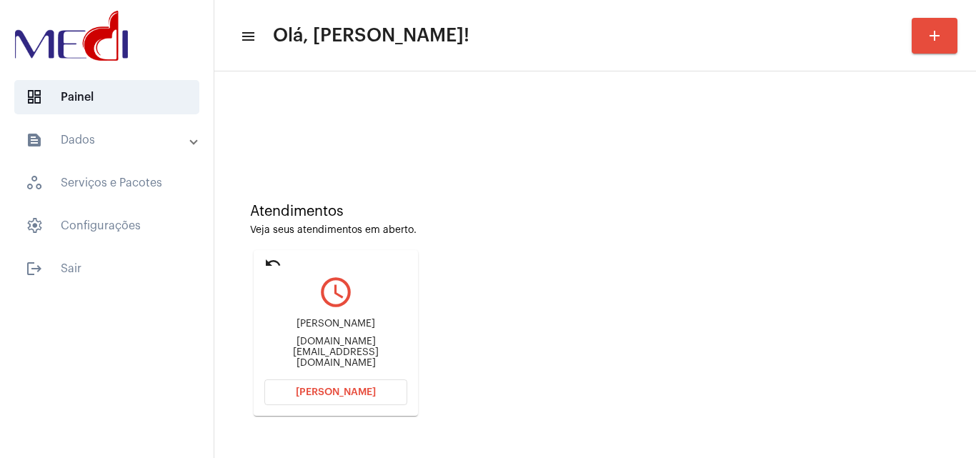
click at [909, 256] on div "Atendimentos Veja seus atendimentos em aberto. undo query_builder Nayara Olivei…" at bounding box center [594, 304] width 747 height 287
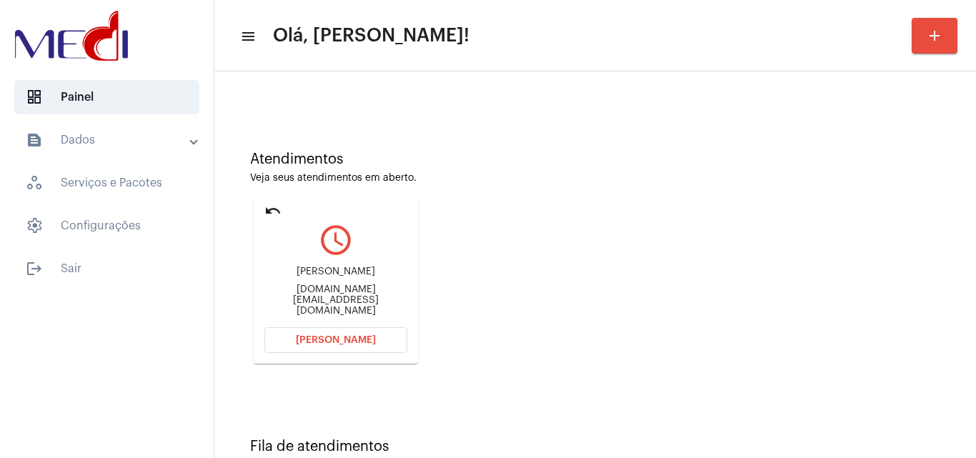
scroll to position [101, 0]
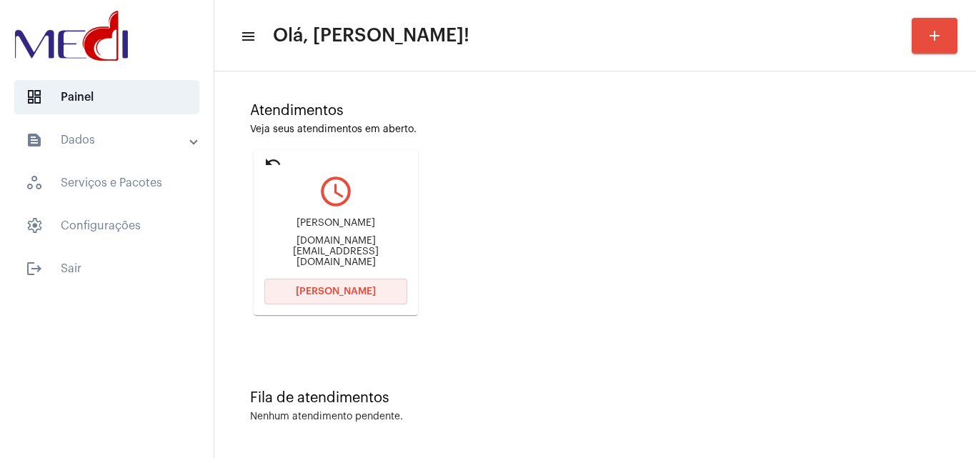
click at [341, 291] on span "Abrir Chamada" at bounding box center [336, 291] width 80 height 10
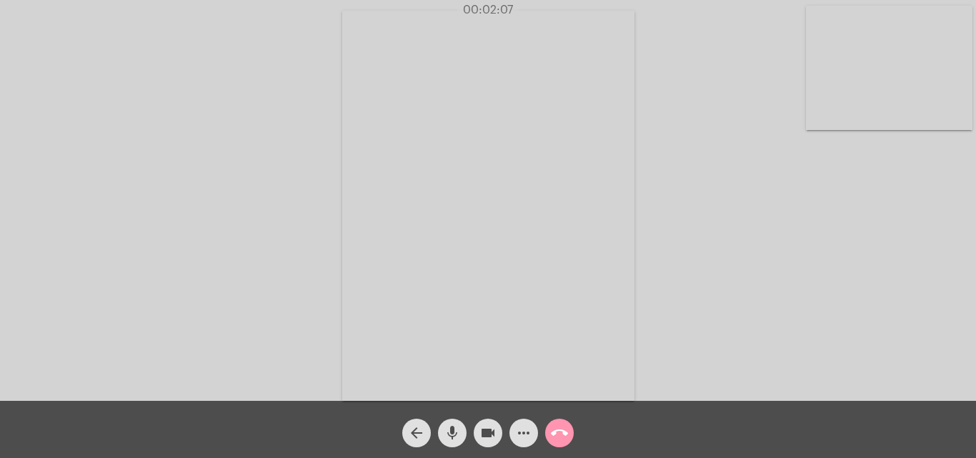
click at [567, 436] on mat-icon "call_end" at bounding box center [559, 432] width 17 height 17
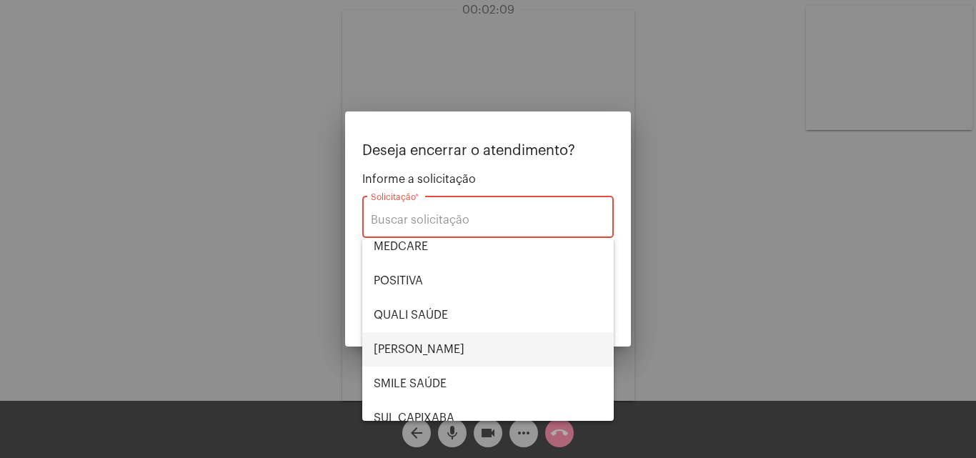
scroll to position [297, 0]
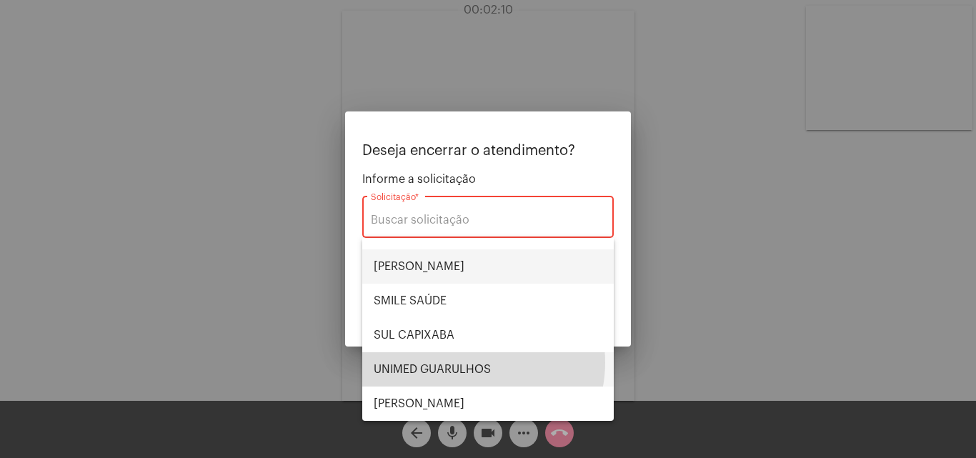
click at [467, 362] on span "UNIMED GUARULHOS" at bounding box center [488, 369] width 229 height 34
type input "UNIMED GUARULHOS"
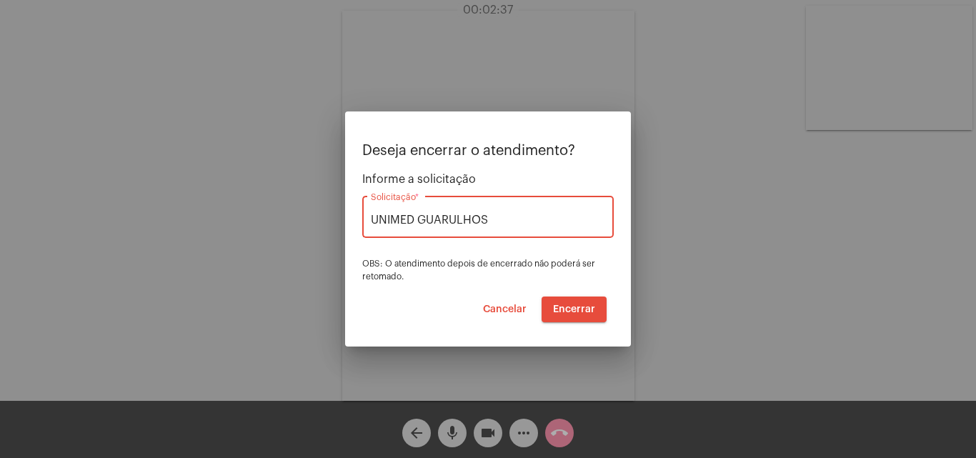
click at [583, 311] on span "Encerrar" at bounding box center [574, 309] width 42 height 10
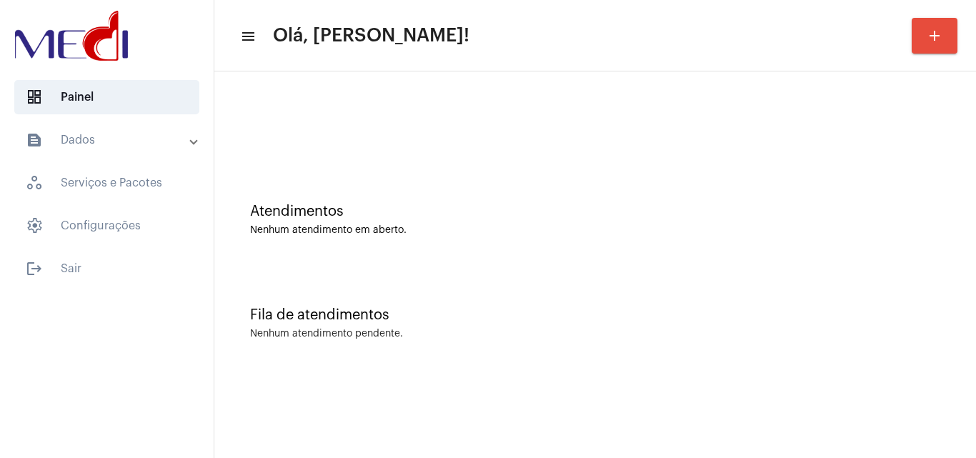
click at [864, 227] on div "Nenhum atendimento em aberto." at bounding box center [595, 230] width 690 height 11
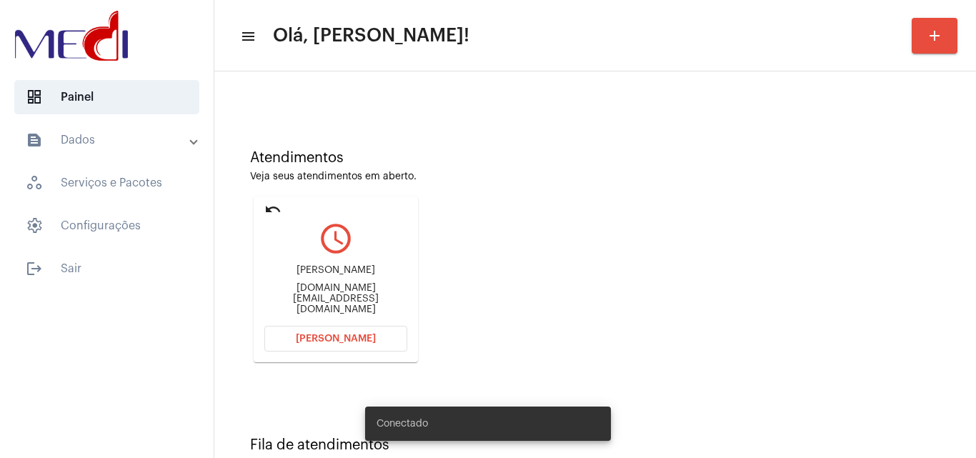
scroll to position [101, 0]
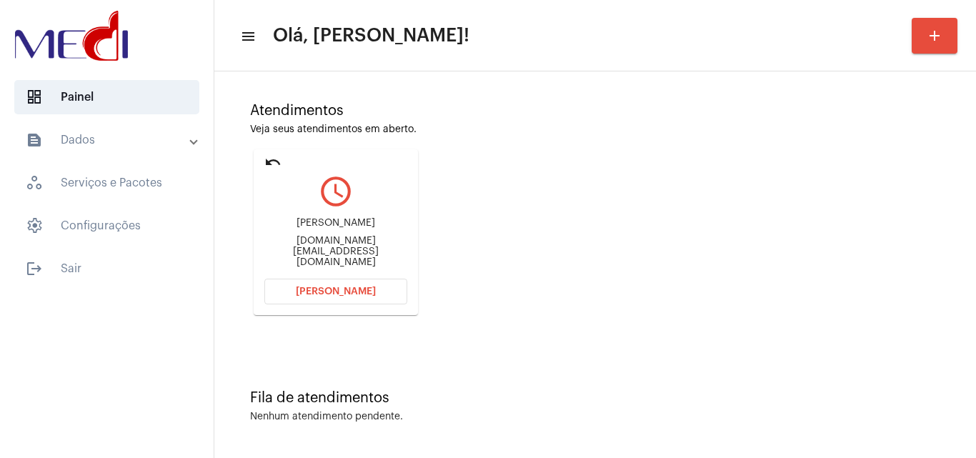
click at [344, 259] on div "[PERSON_NAME] dos Santos [DOMAIN_NAME][EMAIL_ADDRESS][DOMAIN_NAME]" at bounding box center [335, 243] width 143 height 64
click at [365, 248] on div "[DOMAIN_NAME][EMAIL_ADDRESS][DOMAIN_NAME]" at bounding box center [335, 252] width 143 height 32
copy mat-card-content "[DOMAIN_NAME][EMAIL_ADDRESS][DOMAIN_NAME] Abrir Chamada"
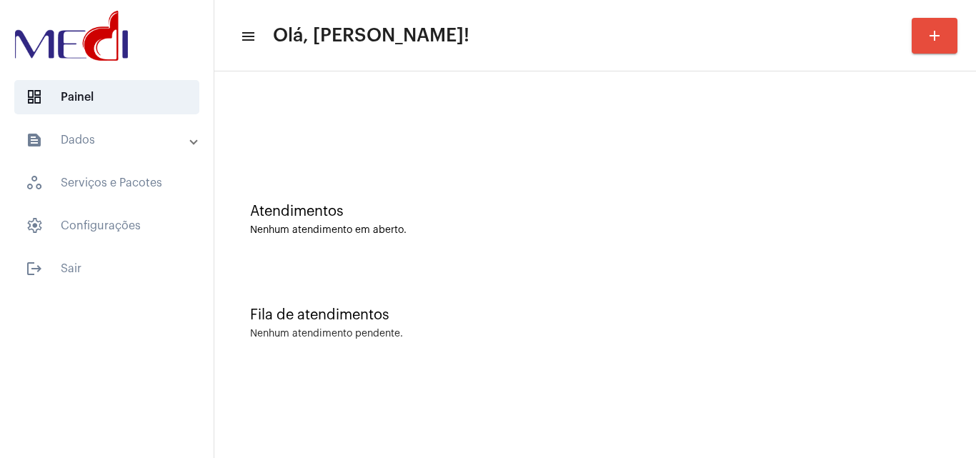
click at [942, 228] on div "Atendimentos Nenhum atendimento em aberto." at bounding box center [594, 213] width 747 height 104
click at [867, 199] on div "Atendimentos Nenhum atendimento em aberto." at bounding box center [594, 213] width 747 height 104
click at [912, 206] on div "Atendimentos" at bounding box center [595, 212] width 690 height 16
click at [879, 213] on div "Atendimentos" at bounding box center [595, 212] width 690 height 16
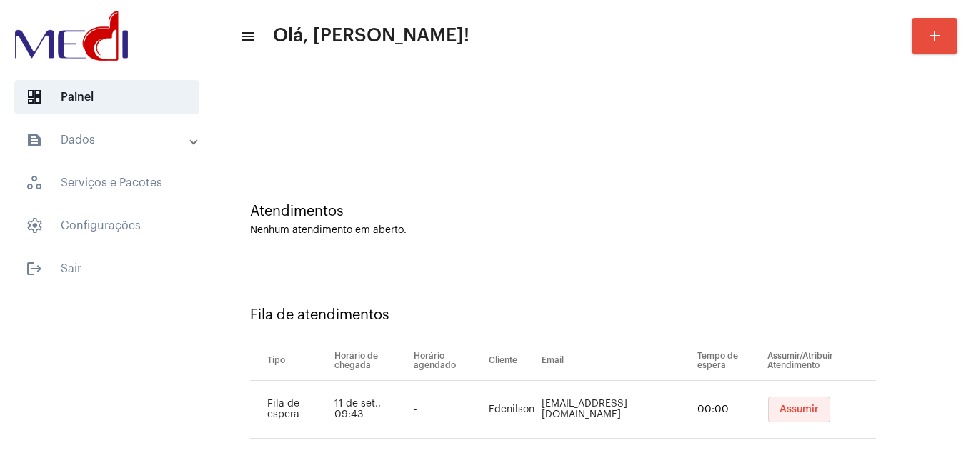
click at [779, 397] on button "Assumir" at bounding box center [799, 410] width 62 height 26
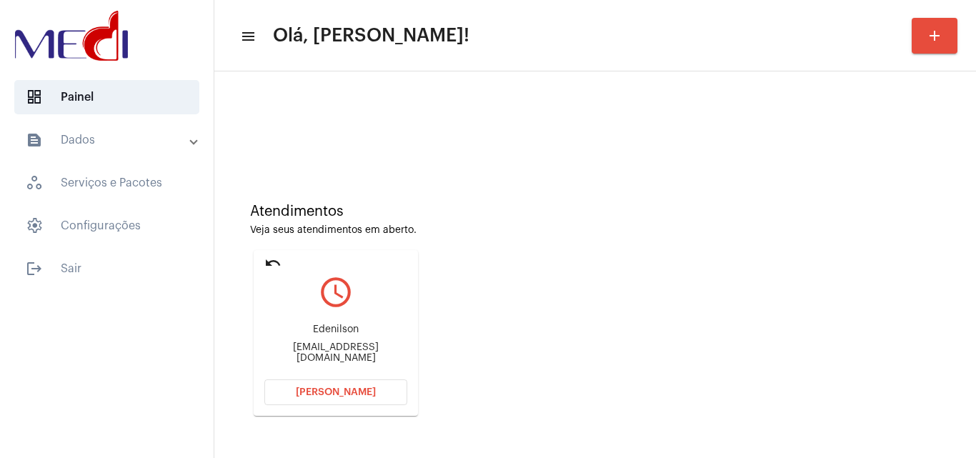
drag, startPoint x: 887, startPoint y: 231, endPoint x: 879, endPoint y: 232, distance: 8.0
click at [887, 231] on div "Veja seus atendimentos em aberto." at bounding box center [595, 230] width 690 height 11
click at [320, 352] on div "[EMAIL_ADDRESS][DOMAIN_NAME]" at bounding box center [335, 352] width 143 height 21
click at [320, 352] on div "agroepescalife@gmail.com" at bounding box center [335, 352] width 143 height 21
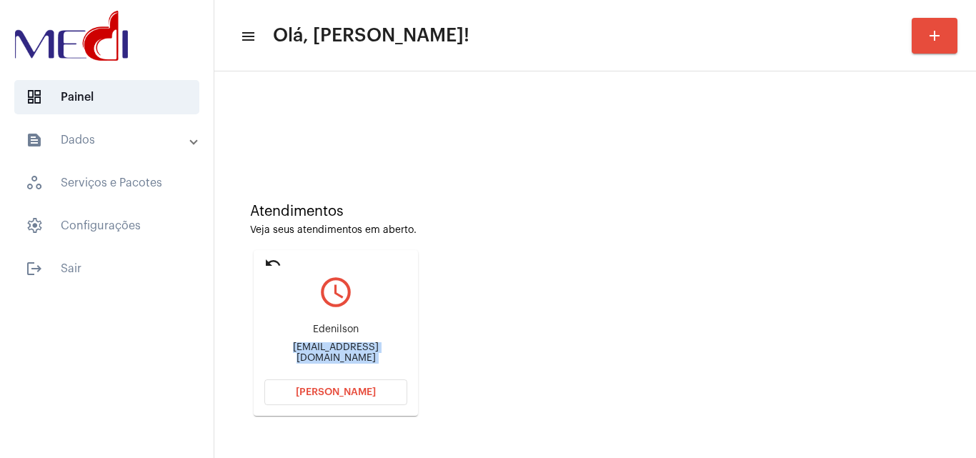
copy mat-card-content "agroepescalife@gmail.com Abrir Chamada"
click at [329, 389] on span "Abrir Chamada" at bounding box center [336, 392] width 80 height 10
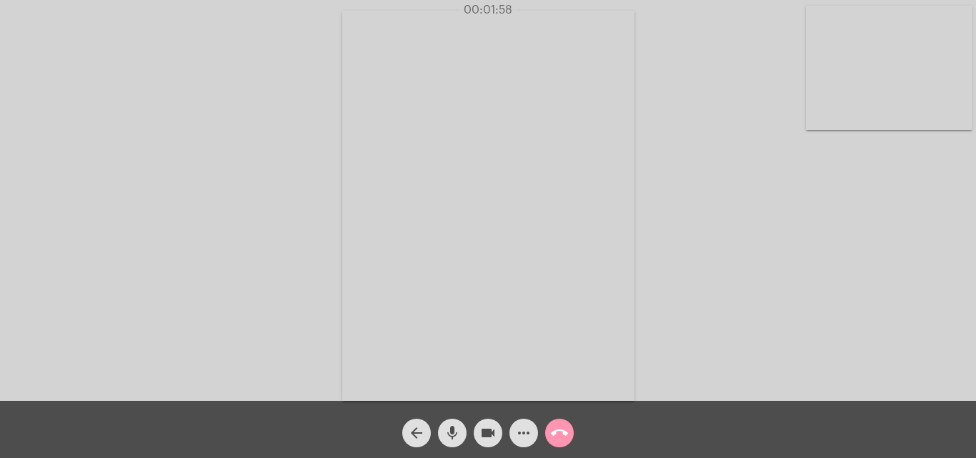
click at [568, 433] on button "call_end" at bounding box center [559, 433] width 29 height 29
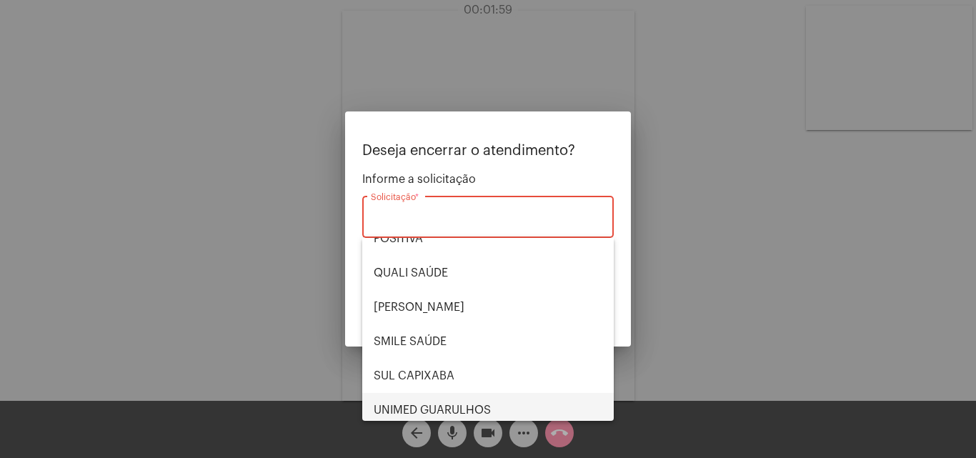
scroll to position [297, 0]
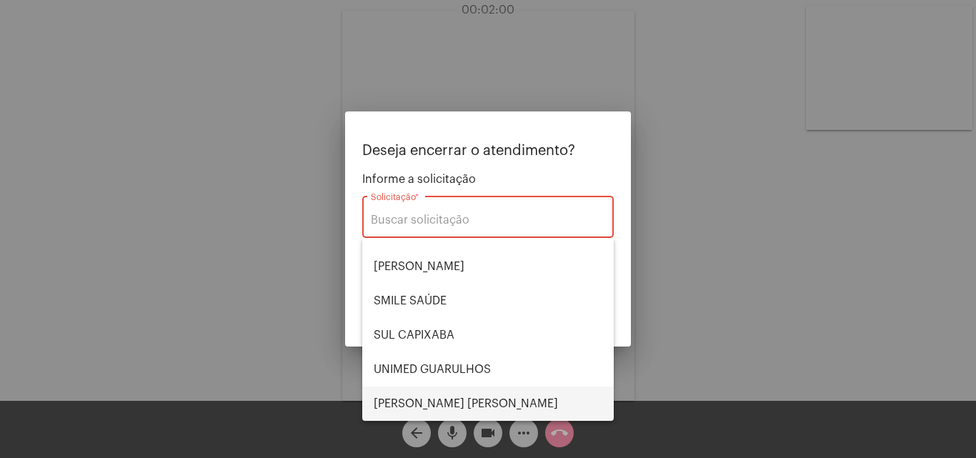
click at [440, 397] on span "VERA CRUZ" at bounding box center [488, 404] width 229 height 34
type input "VERA CRUZ"
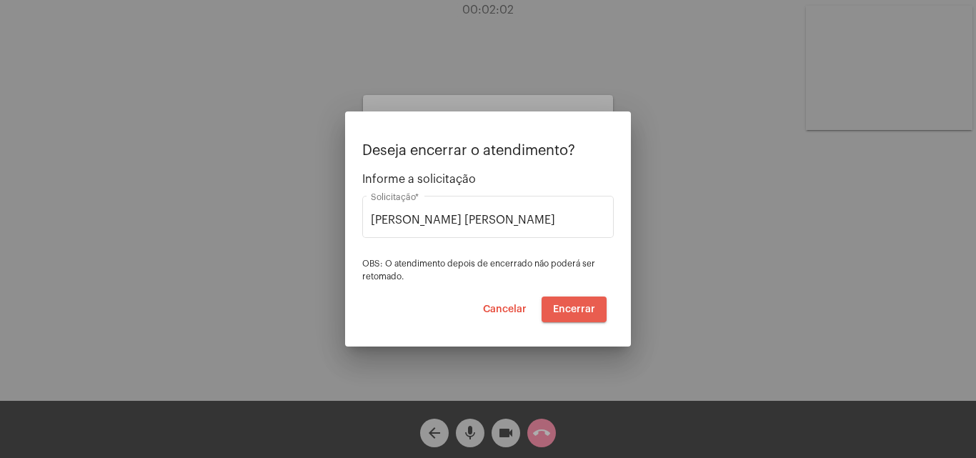
click at [584, 307] on span "Encerrar" at bounding box center [574, 309] width 42 height 10
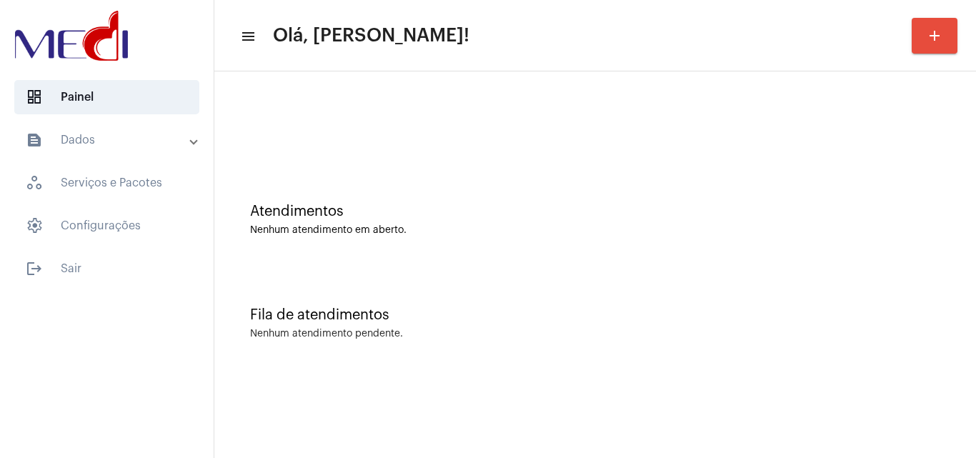
click at [919, 231] on div "Nenhum atendimento em aberto." at bounding box center [595, 230] width 690 height 11
click at [843, 277] on div "Fila de atendimentos Nenhum atendimento pendente." at bounding box center [594, 316] width 747 height 104
click at [909, 171] on div "Atendimentos Nenhum atendimento em aberto." at bounding box center [594, 213] width 747 height 104
click at [887, 244] on div "Atendimentos Nenhum atendimento em aberto." at bounding box center [594, 213] width 747 height 104
click at [846, 251] on div "Atendimentos Nenhum atendimento em aberto." at bounding box center [594, 213] width 747 height 104
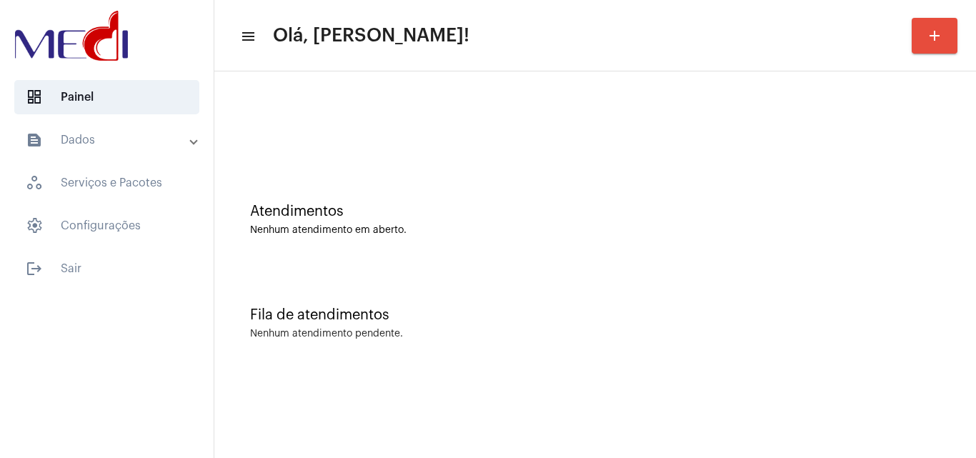
click at [964, 298] on div "Fila de atendimentos Nenhum atendimento pendente." at bounding box center [594, 316] width 747 height 104
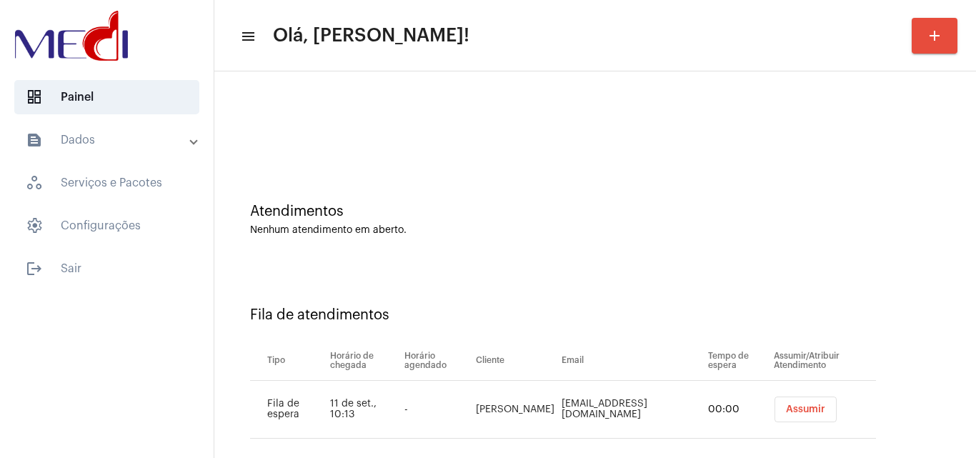
click at [774, 416] on button "Assumir" at bounding box center [805, 410] width 62 height 26
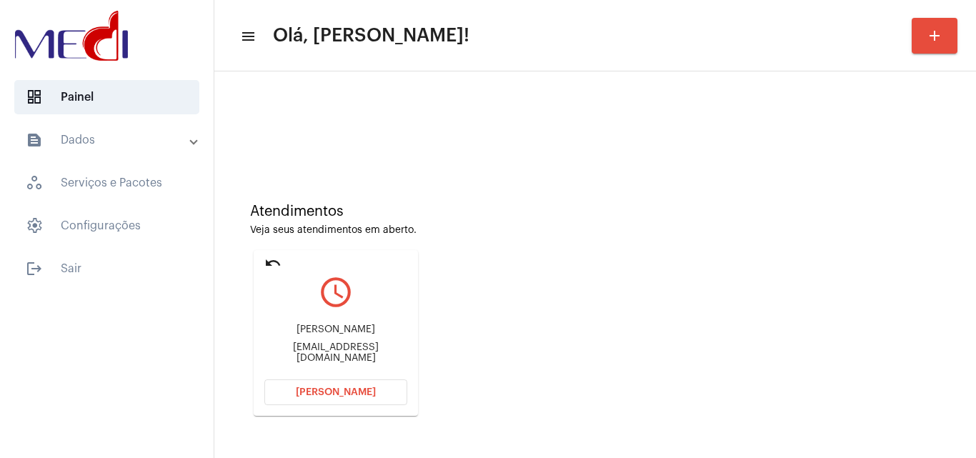
click at [894, 246] on div "Atendimentos Veja seus atendimentos em aberto. undo query_builder Viviane Lira …" at bounding box center [594, 304] width 747 height 287
click at [314, 356] on div "vivianelpeixoto@gmail.com" at bounding box center [335, 352] width 143 height 21
copy mat-card-content "vivianelpeixoto@gmail.com Abrir Chamada"
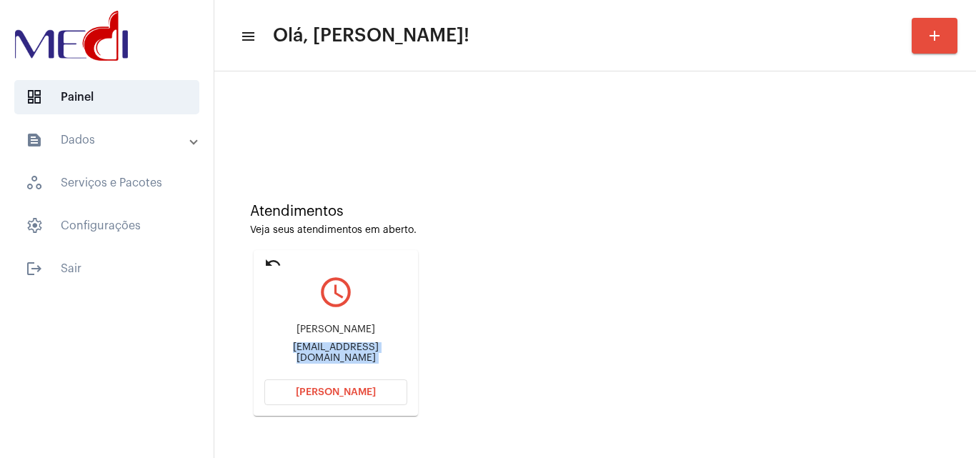
click at [365, 399] on button "Abrir Chamada" at bounding box center [335, 392] width 143 height 26
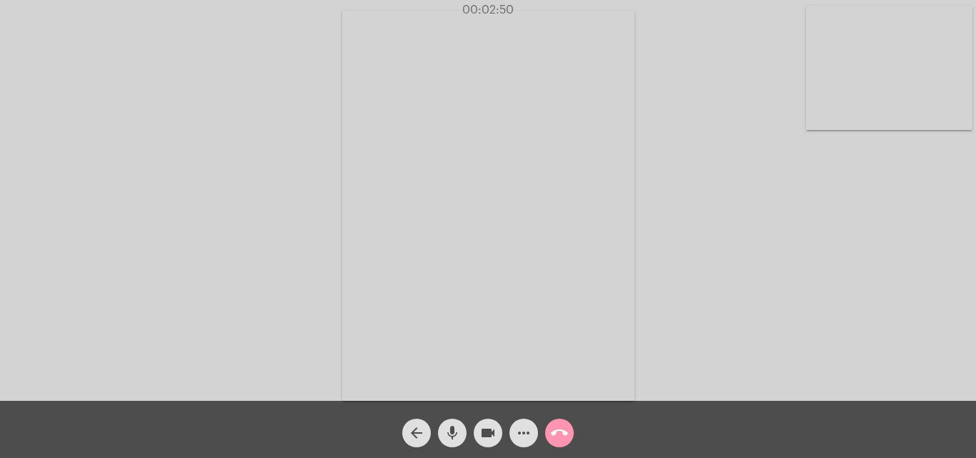
click at [567, 433] on mat-icon "call_end" at bounding box center [559, 432] width 17 height 17
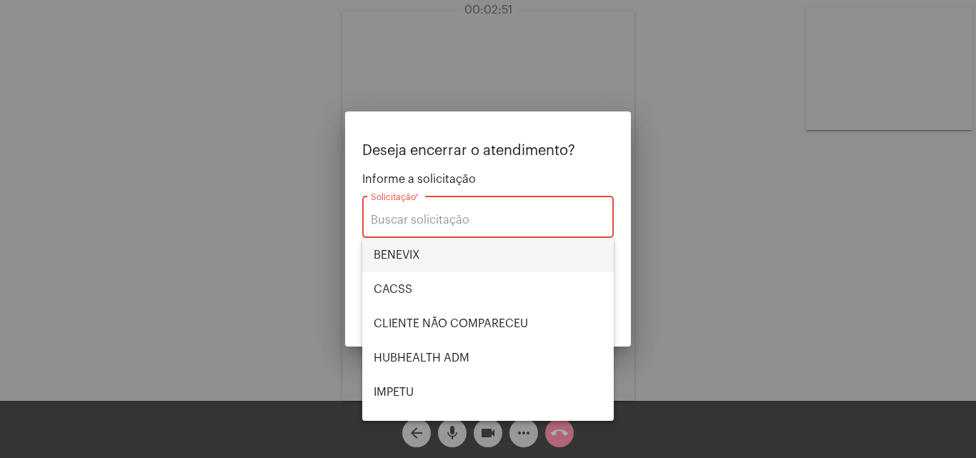
click at [440, 251] on span "BENEVIX" at bounding box center [488, 255] width 229 height 34
type input "BENEVIX"
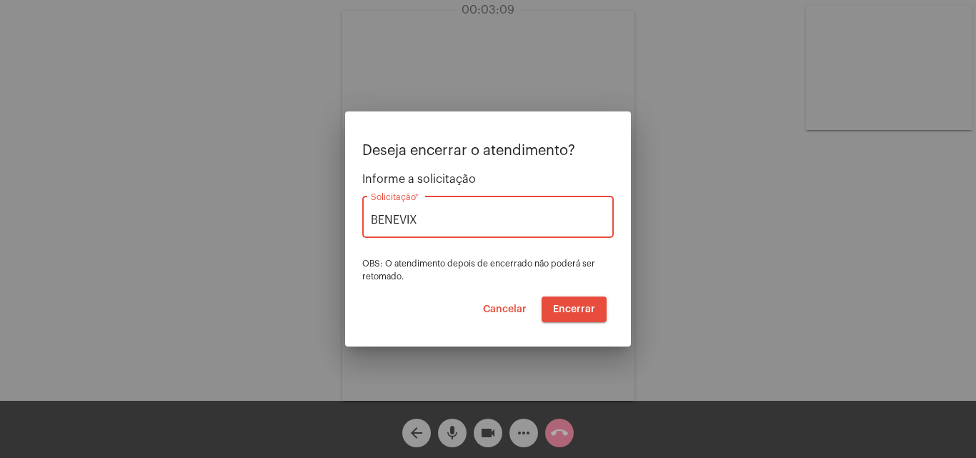
click at [576, 307] on span "Encerrar" at bounding box center [574, 309] width 42 height 10
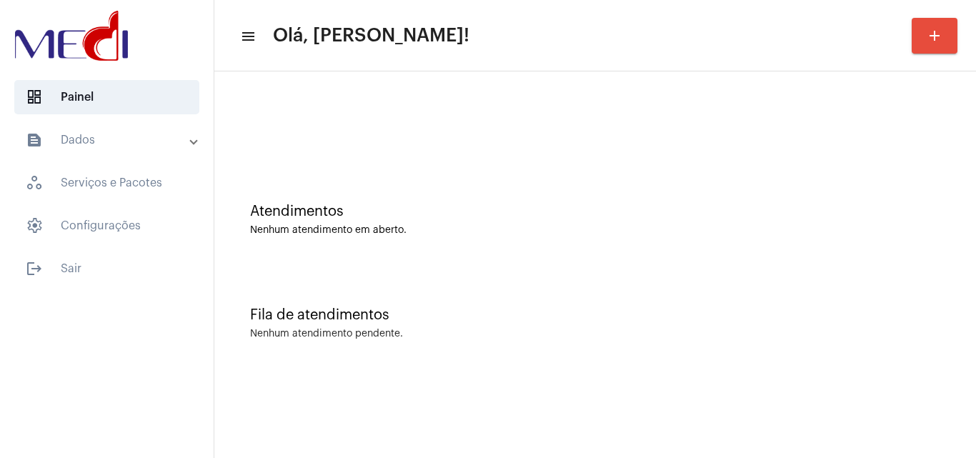
click at [944, 238] on div "Atendimentos Nenhum atendimento em aberto." at bounding box center [594, 213] width 747 height 104
click at [805, 177] on div "Atendimentos Nenhum atendimento em aberto." at bounding box center [594, 213] width 747 height 104
click at [965, 276] on div "Fila de atendimentos Nenhum atendimento pendente." at bounding box center [594, 316] width 747 height 104
click at [940, 210] on div "Atendimentos" at bounding box center [595, 212] width 690 height 16
click at [920, 219] on div "Atendimentos" at bounding box center [595, 212] width 690 height 16
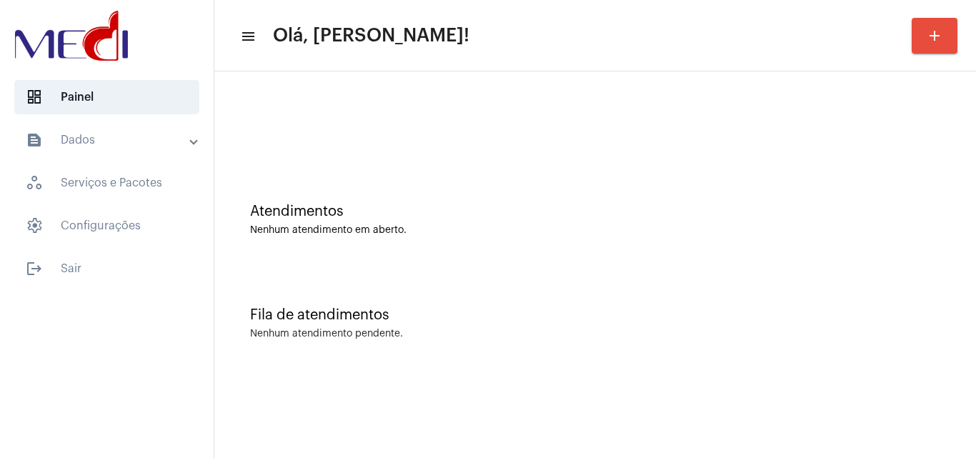
click at [923, 233] on div "Nenhum atendimento em aberto." at bounding box center [595, 230] width 690 height 11
click at [894, 261] on div "Atendimentos Nenhum atendimento em aberto." at bounding box center [594, 213] width 747 height 104
click at [887, 281] on div "Fila de atendimentos Nenhum atendimento pendente." at bounding box center [594, 316] width 747 height 104
click at [890, 238] on div "Atendimentos Nenhum atendimento em aberto." at bounding box center [594, 213] width 747 height 104
click at [975, 196] on div "Atendimentos Nenhum atendimento em aberto. Fila de atendimentos Nenhum atendime…" at bounding box center [595, 223] width 762 height 304
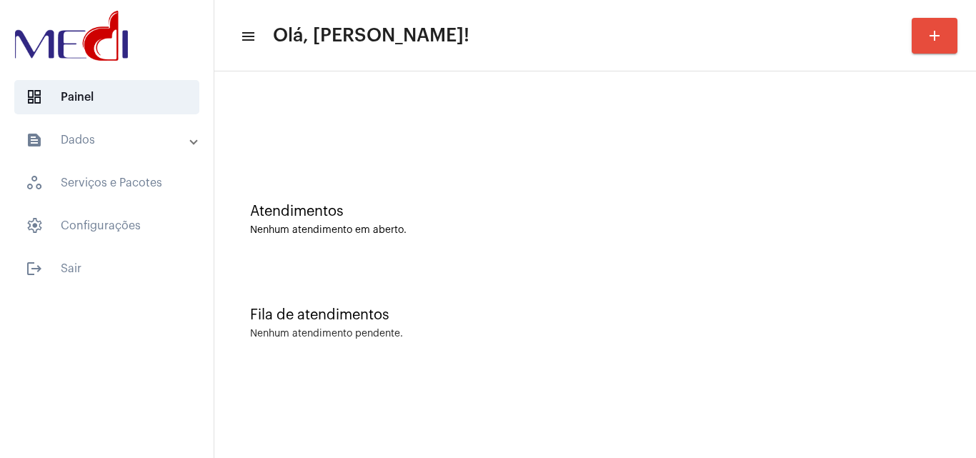
click at [876, 205] on div "Atendimentos" at bounding box center [595, 212] width 690 height 16
click at [940, 209] on div "Atendimentos" at bounding box center [595, 212] width 690 height 16
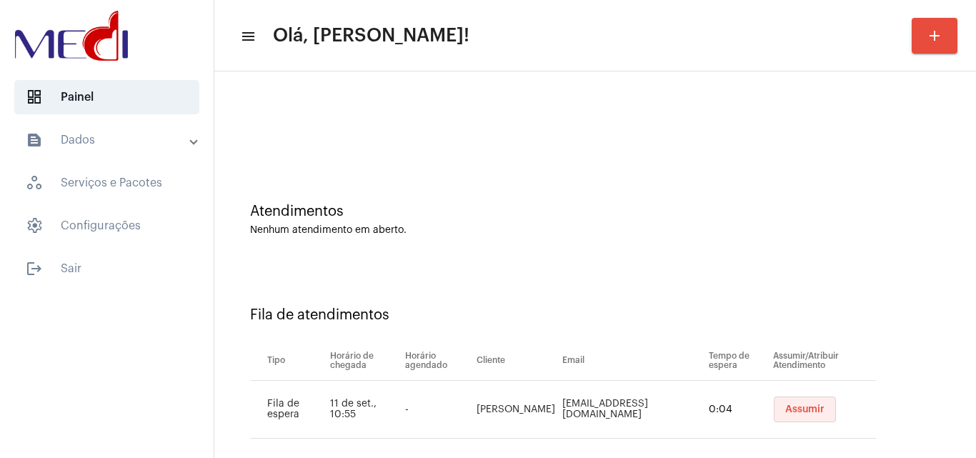
click at [789, 409] on span "Assumir" at bounding box center [804, 409] width 39 height 10
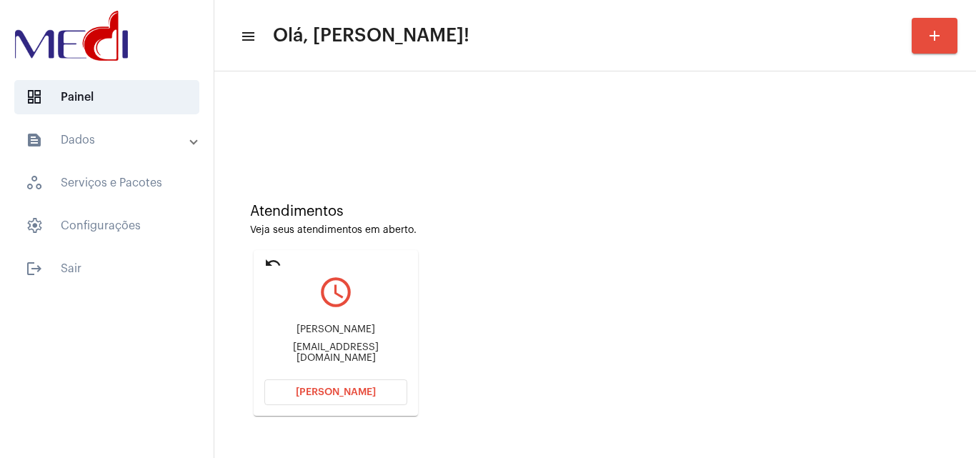
click at [307, 350] on div "[EMAIL_ADDRESS][DOMAIN_NAME]" at bounding box center [335, 352] width 143 height 21
copy mat-card-content "[EMAIL_ADDRESS][DOMAIN_NAME] [PERSON_NAME]"
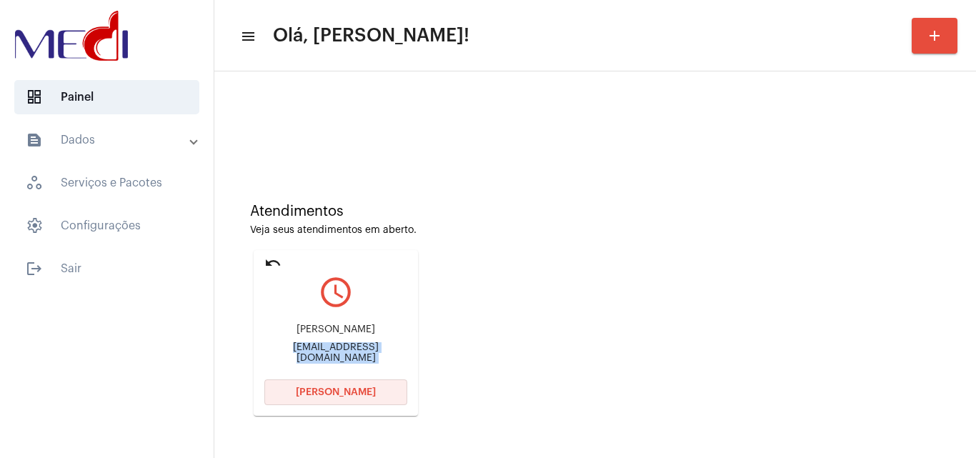
click at [357, 389] on span "[PERSON_NAME]" at bounding box center [336, 392] width 80 height 10
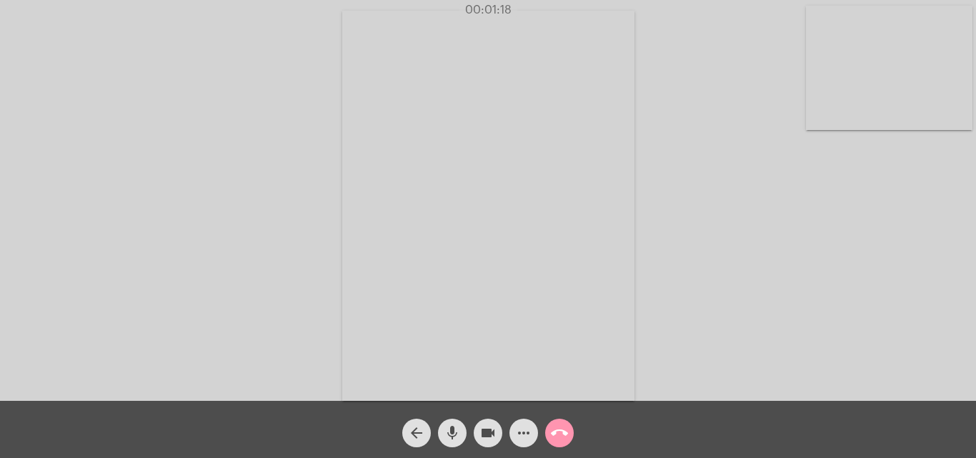
click at [557, 432] on mat-icon "call_end" at bounding box center [559, 432] width 17 height 17
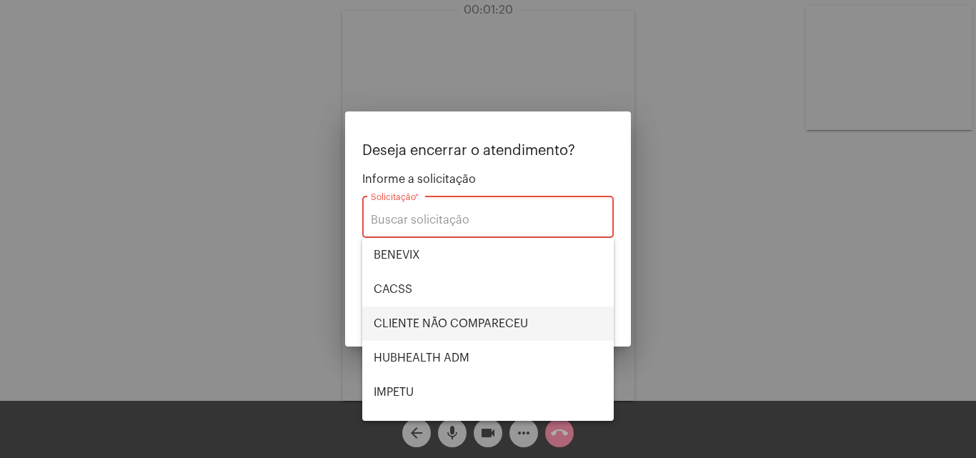
click at [526, 327] on span "CLIENTE NÃO COMPARECEU" at bounding box center [488, 324] width 229 height 34
type input "CLIENTE NÃO COMPARECEU"
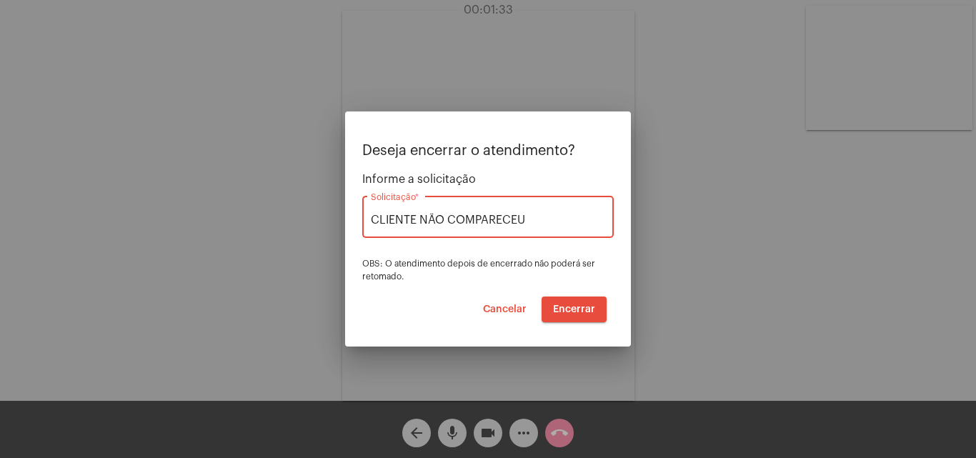
click at [592, 309] on span "Encerrar" at bounding box center [574, 309] width 42 height 10
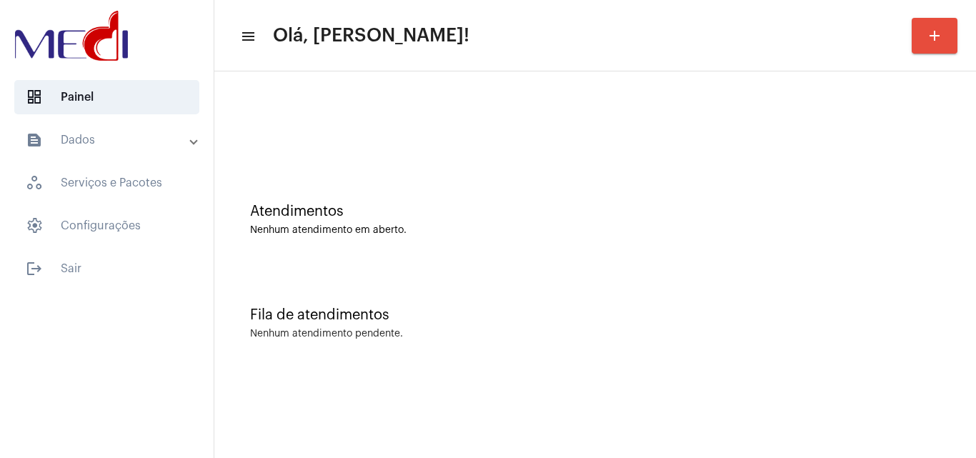
click at [948, 167] on div "Atendimentos Nenhum atendimento em aberto." at bounding box center [594, 213] width 747 height 104
click at [975, 231] on div "Atendimentos Nenhum atendimento em aberto. Fila de atendimentos Nenhum atendime…" at bounding box center [595, 223] width 762 height 304
click at [925, 317] on div "Fila de atendimentos" at bounding box center [595, 315] width 690 height 16
click at [946, 209] on div "Atendimentos Nenhum atendimento em aberto." at bounding box center [594, 213] width 747 height 104
click at [524, 200] on div "Atendimentos Nenhum atendimento em aberto." at bounding box center [594, 213] width 747 height 104
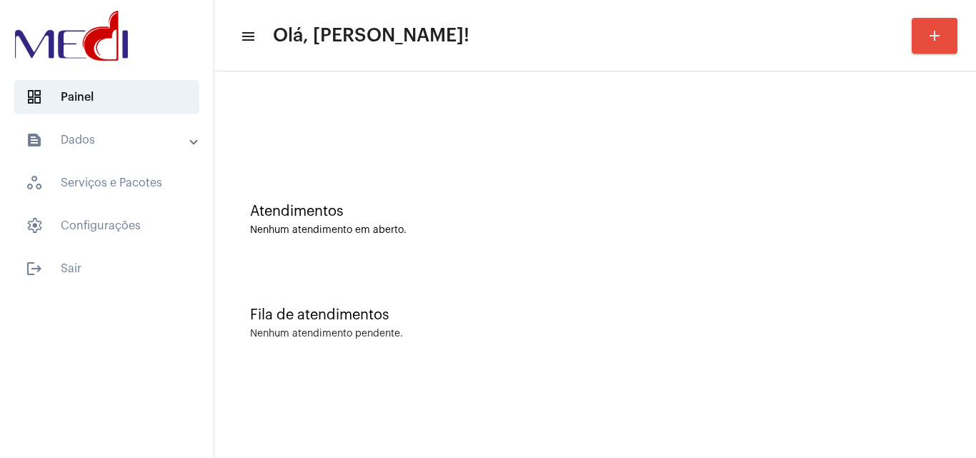
click at [891, 235] on div "Nenhum atendimento em aberto." at bounding box center [595, 230] width 690 height 11
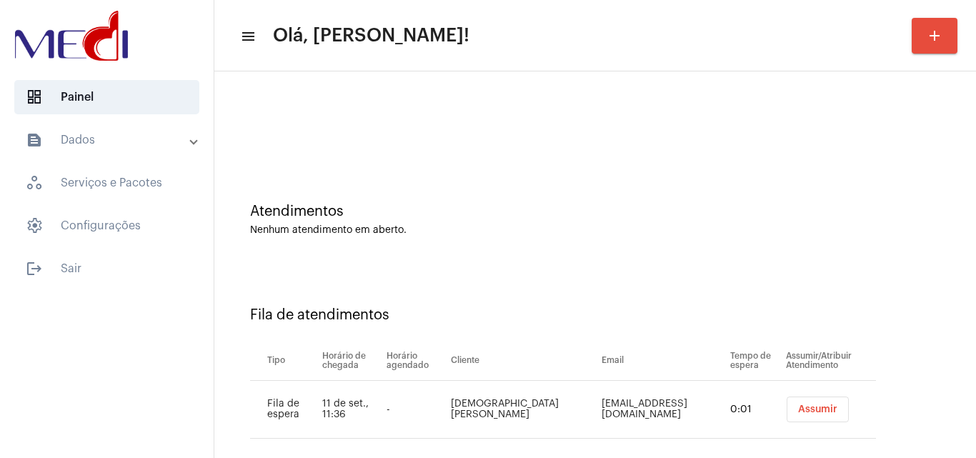
click at [804, 417] on button "Assumir" at bounding box center [818, 410] width 62 height 26
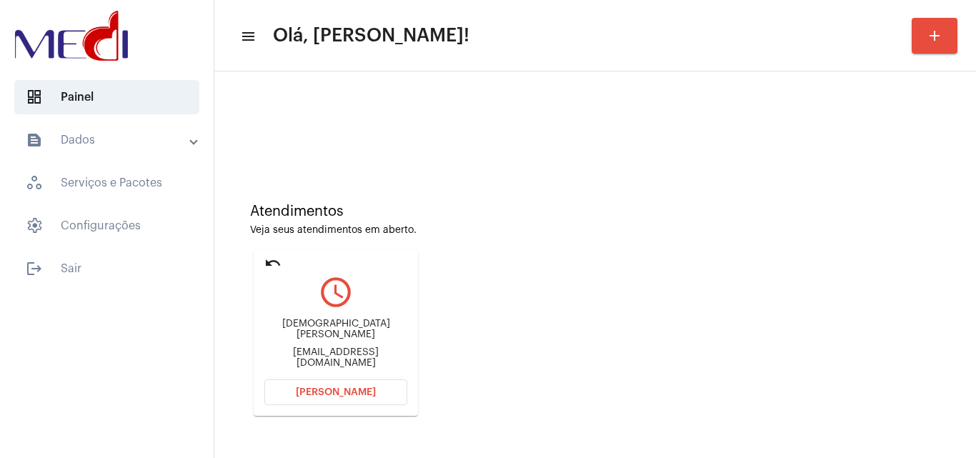
click at [293, 353] on div "[EMAIL_ADDRESS][DOMAIN_NAME]" at bounding box center [335, 357] width 143 height 21
copy mat-card-content "[EMAIL_ADDRESS][DOMAIN_NAME] [PERSON_NAME]"
click at [342, 393] on span "[PERSON_NAME]" at bounding box center [336, 392] width 80 height 10
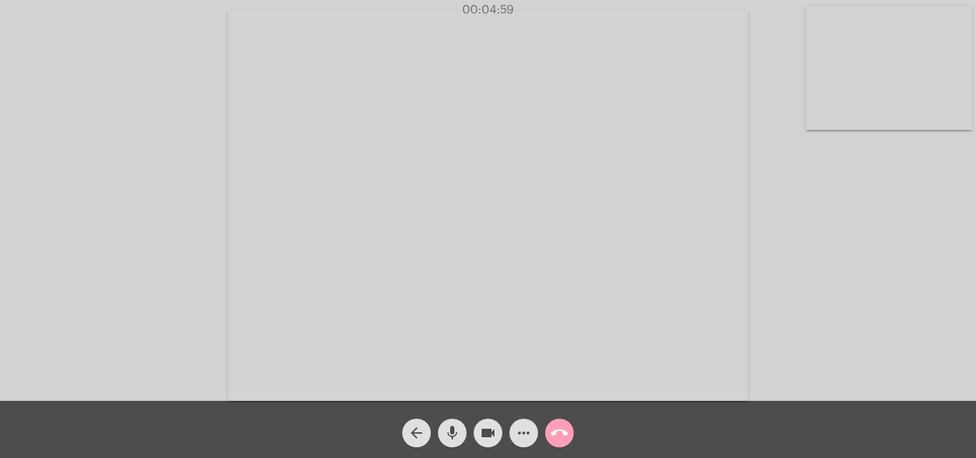
click at [556, 424] on span "call_end" at bounding box center [559, 433] width 17 height 29
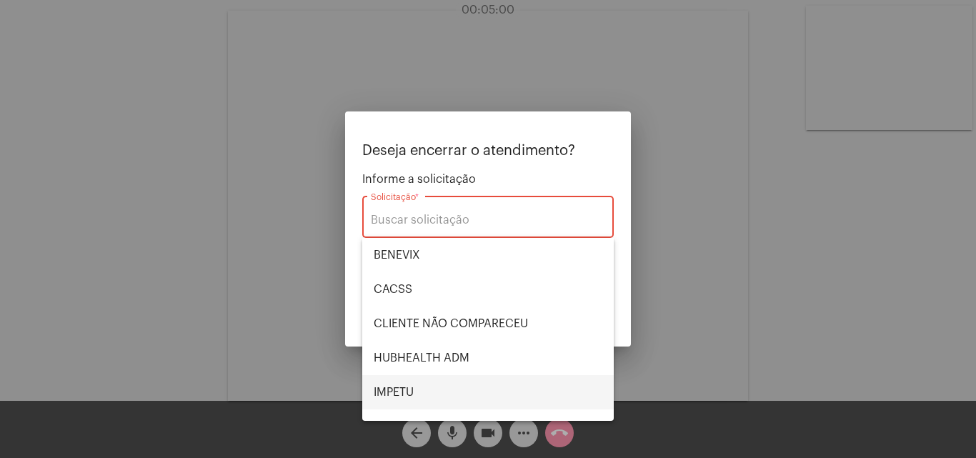
click at [409, 388] on span "IMPETU" at bounding box center [488, 392] width 229 height 34
type input "IMPETU"
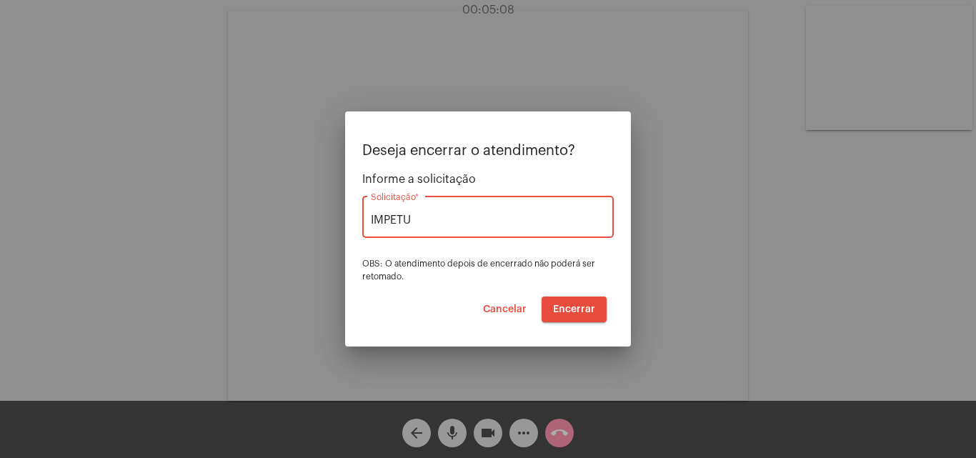
click at [584, 309] on span "Encerrar" at bounding box center [574, 309] width 42 height 10
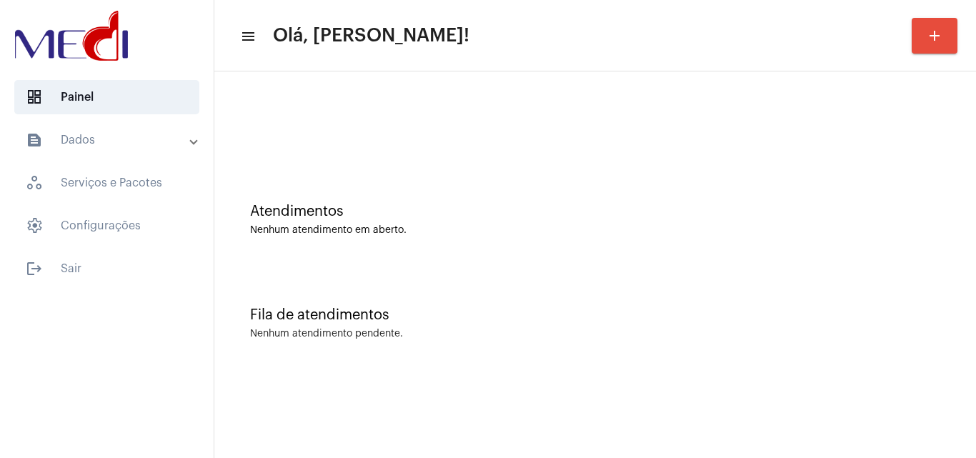
click at [893, 234] on div "Nenhum atendimento em aberto." at bounding box center [595, 230] width 690 height 11
click at [971, 151] on div "Atendimentos Nenhum atendimento em aberto. Fila de atendimentos Nenhum atendime…" at bounding box center [595, 223] width 762 height 304
click at [877, 159] on div at bounding box center [594, 120] width 747 height 82
click at [897, 234] on div "Nenhum atendimento em aberto." at bounding box center [595, 230] width 690 height 11
click at [975, 173] on div "Atendimentos Nenhum atendimento em aberto. Fila de atendimentos Nenhum atendime…" at bounding box center [595, 223] width 762 height 304
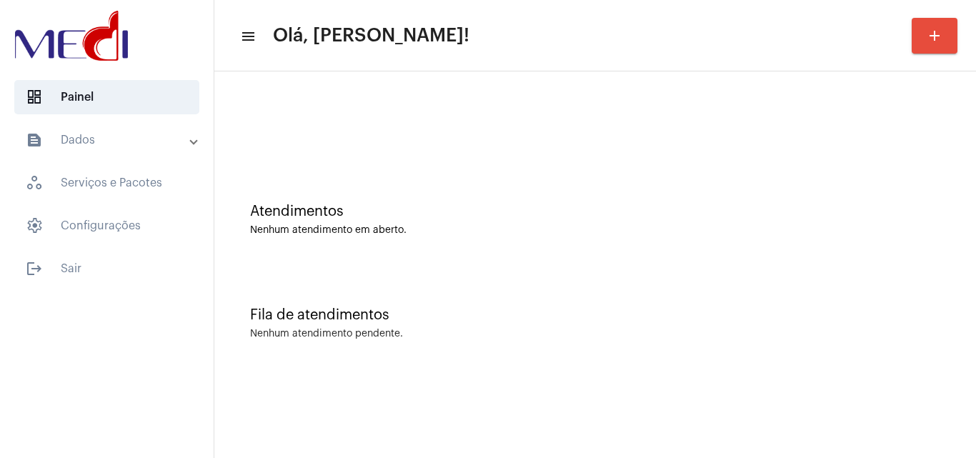
click at [846, 296] on div "Fila de atendimentos Nenhum atendimento pendente." at bounding box center [594, 316] width 747 height 104
click at [897, 169] on div "Atendimentos Nenhum atendimento em aberto." at bounding box center [594, 213] width 747 height 104
click at [827, 387] on mat-sidenav-content "menu Olá, [PERSON_NAME]! add Atendimentos Nenhum atendimento em aberto. Fila de…" at bounding box center [595, 229] width 762 height 458
click at [944, 229] on div "Atendimentos Nenhum atendimento em aberto." at bounding box center [594, 213] width 747 height 104
click at [928, 222] on div "Atendimentos Nenhum atendimento em aberto." at bounding box center [595, 220] width 690 height 32
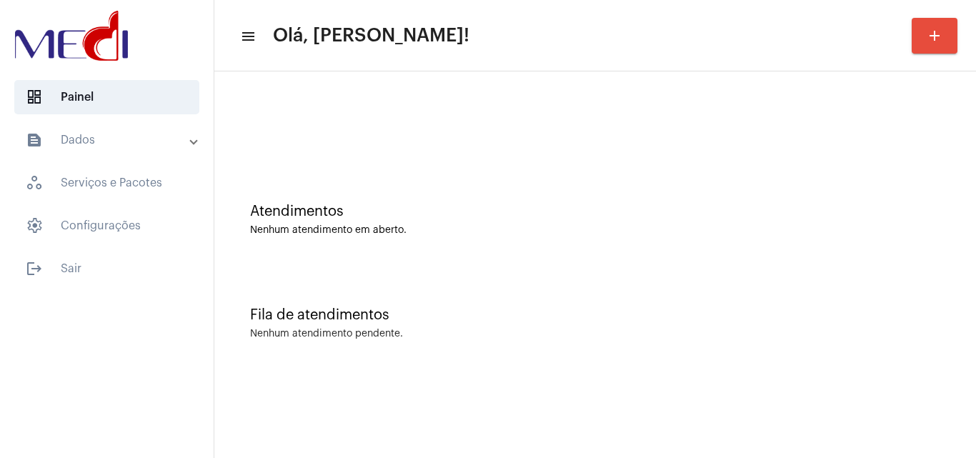
click at [862, 244] on div "Atendimentos Nenhum atendimento em aberto." at bounding box center [594, 213] width 747 height 104
click at [972, 221] on div "Atendimentos Nenhum atendimento em aberto. Fila de atendimentos Nenhum atendime…" at bounding box center [595, 223] width 762 height 304
click at [844, 307] on div "Fila de atendimentos Nenhum atendimento pendente." at bounding box center [594, 316] width 747 height 104
click at [826, 319] on div "Fila de atendimentos" at bounding box center [595, 315] width 690 height 16
